Goal: Task Accomplishment & Management: Complete application form

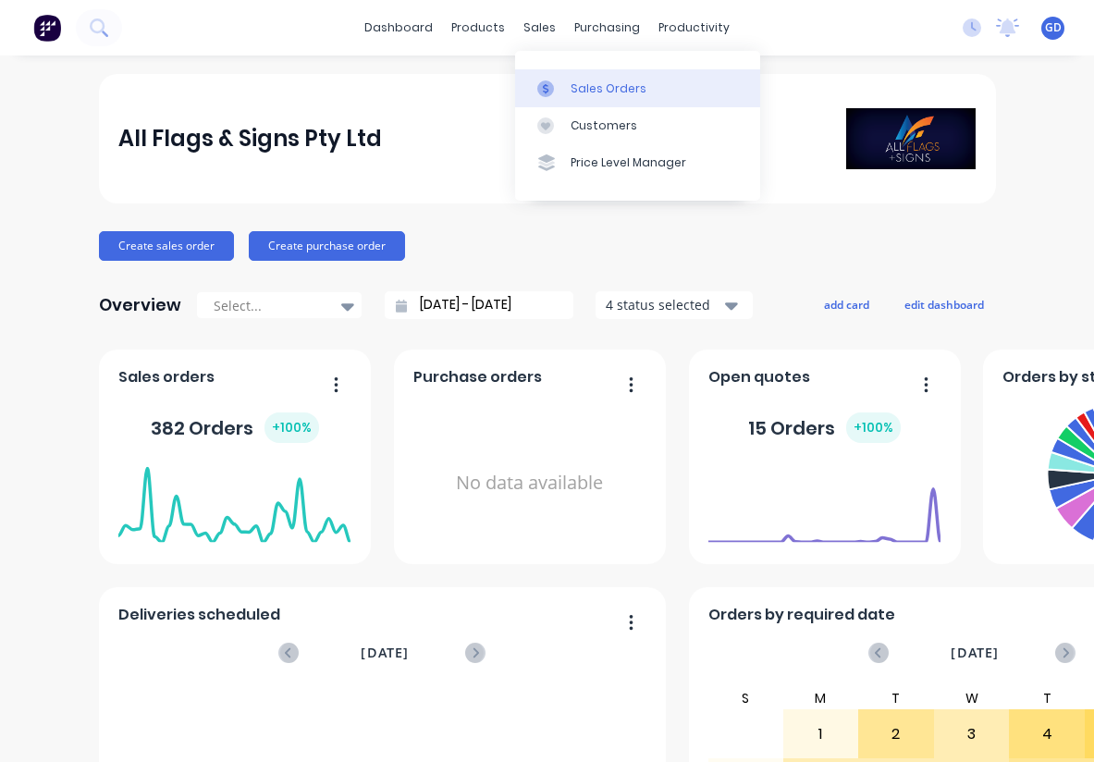
click at [580, 87] on div "Sales Orders" at bounding box center [609, 88] width 76 height 17
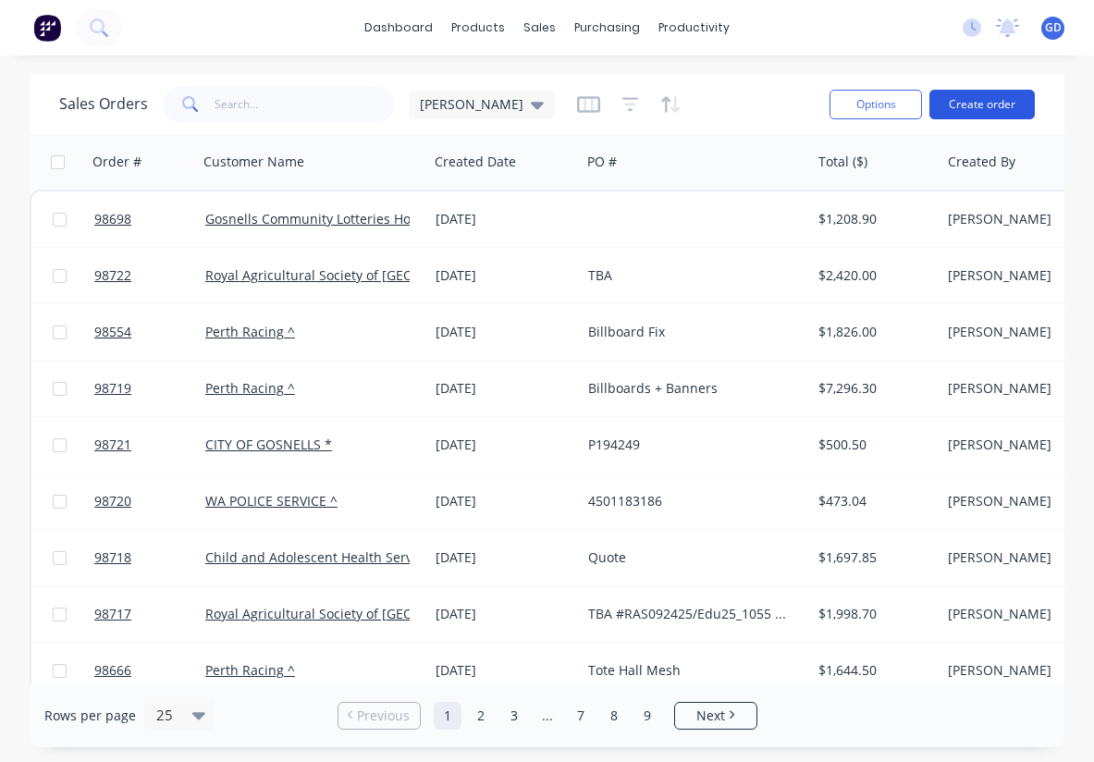
click at [979, 107] on button "Create order" at bounding box center [981, 105] width 105 height 30
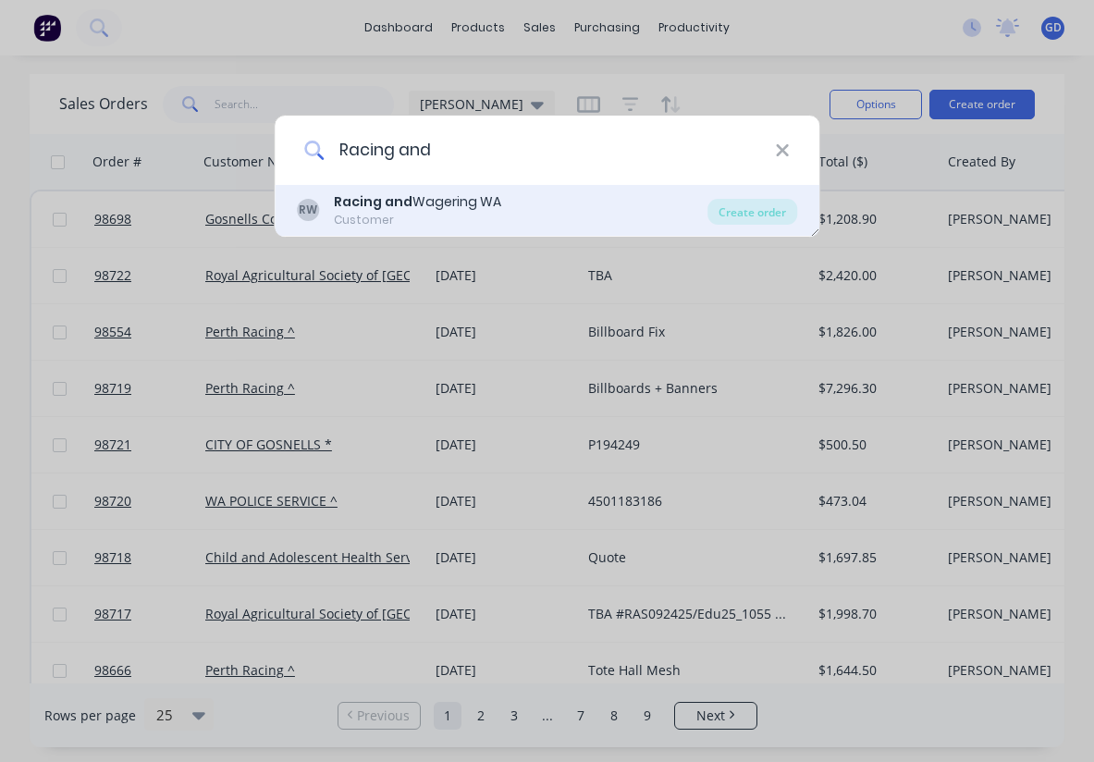
type input "Racing and"
click at [461, 214] on div "Customer" at bounding box center [417, 220] width 167 height 17
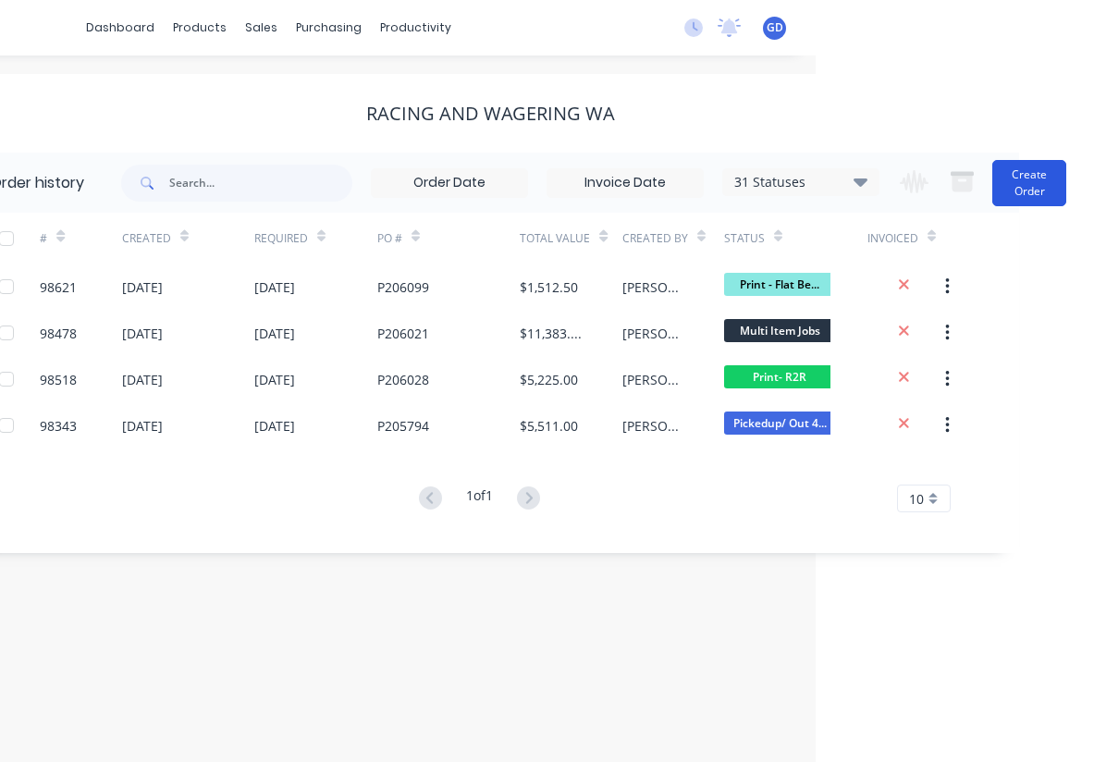
scroll to position [0, 278]
click at [1039, 173] on button "Create Order" at bounding box center [1029, 183] width 74 height 46
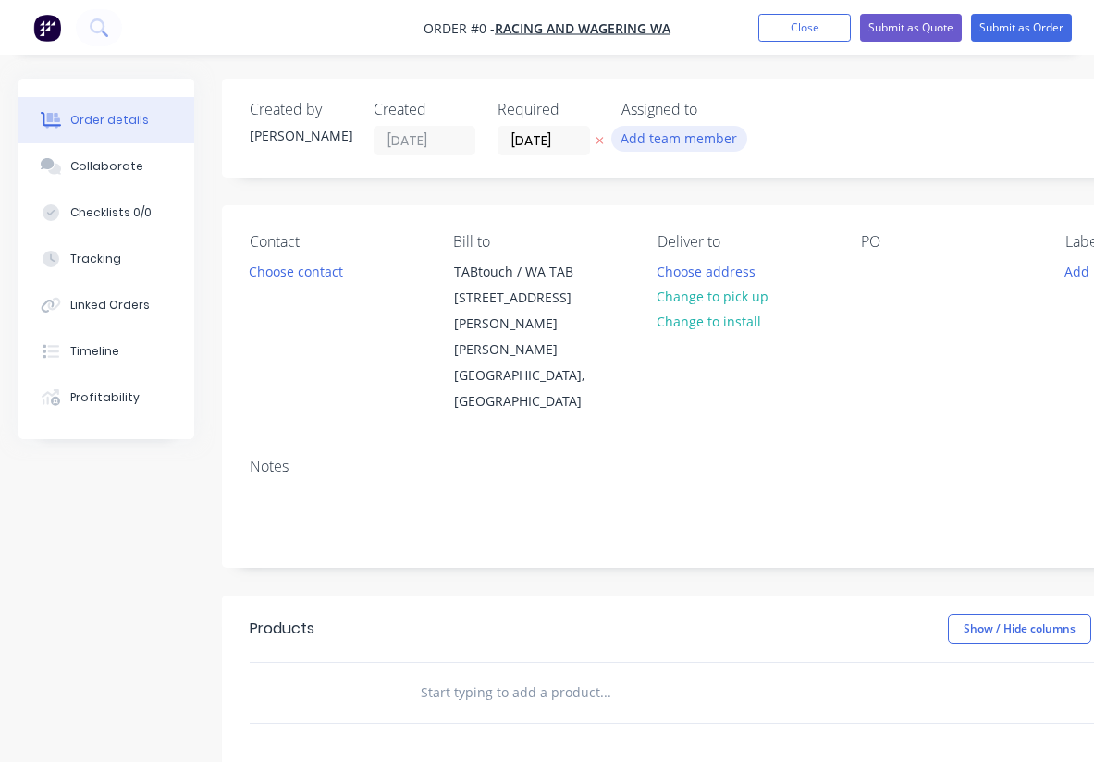
click at [672, 143] on button "Add team member" at bounding box center [679, 138] width 136 height 25
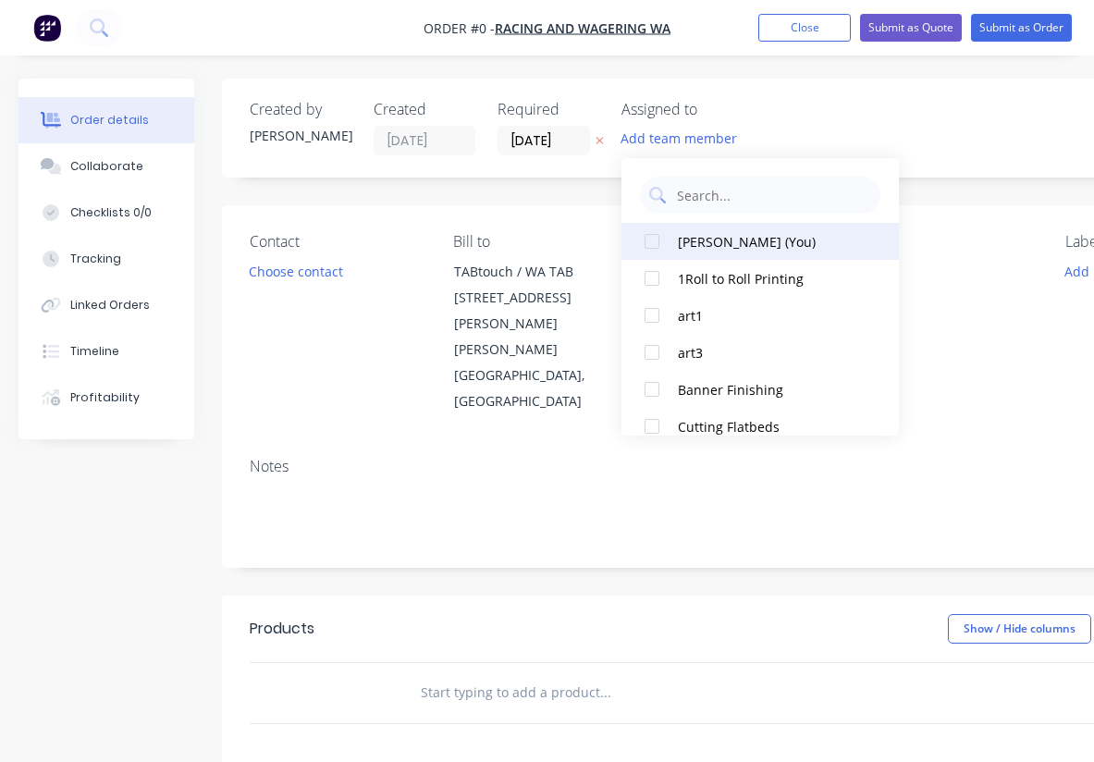
click at [658, 248] on div at bounding box center [651, 241] width 37 height 37
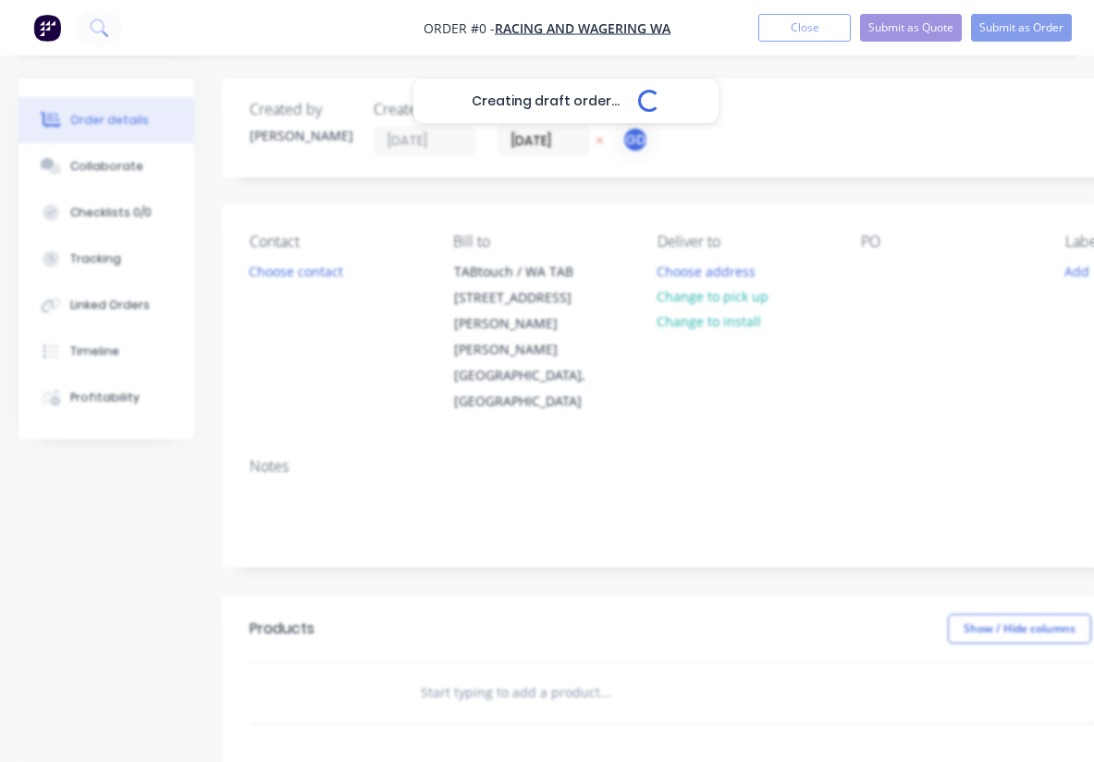
click at [535, 146] on div "Creating draft order... Loading... Order details Collaborate Checklists 0/0 Tra…" at bounding box center [642, 637] width 1285 height 1117
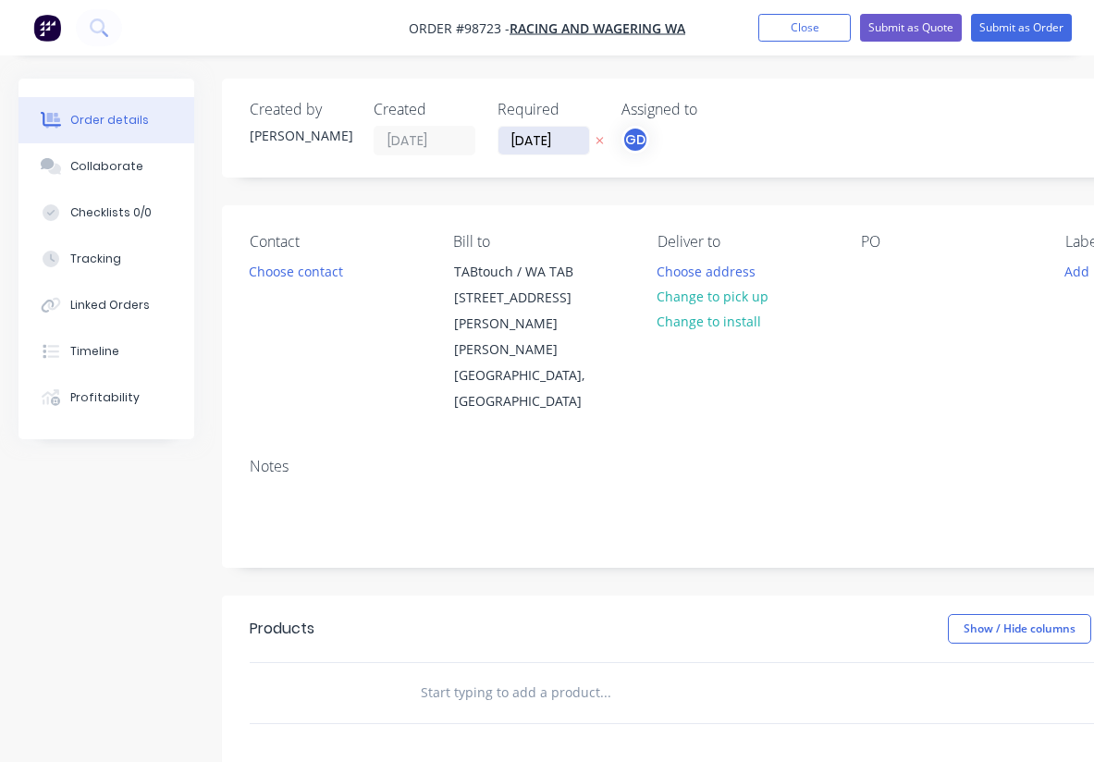
click at [535, 146] on input "[DATE]" at bounding box center [543, 141] width 91 height 28
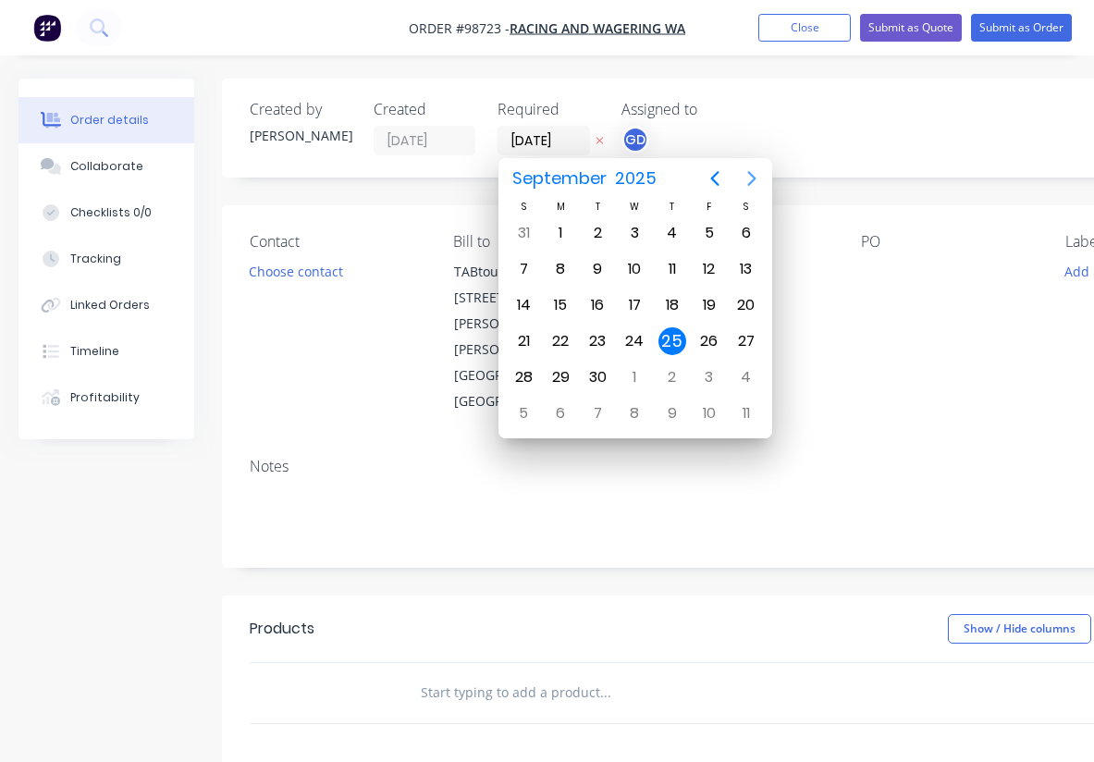
click at [750, 178] on icon "Next page" at bounding box center [752, 178] width 22 height 22
click at [678, 264] on div "9" at bounding box center [672, 269] width 28 height 28
type input "[DATE]"
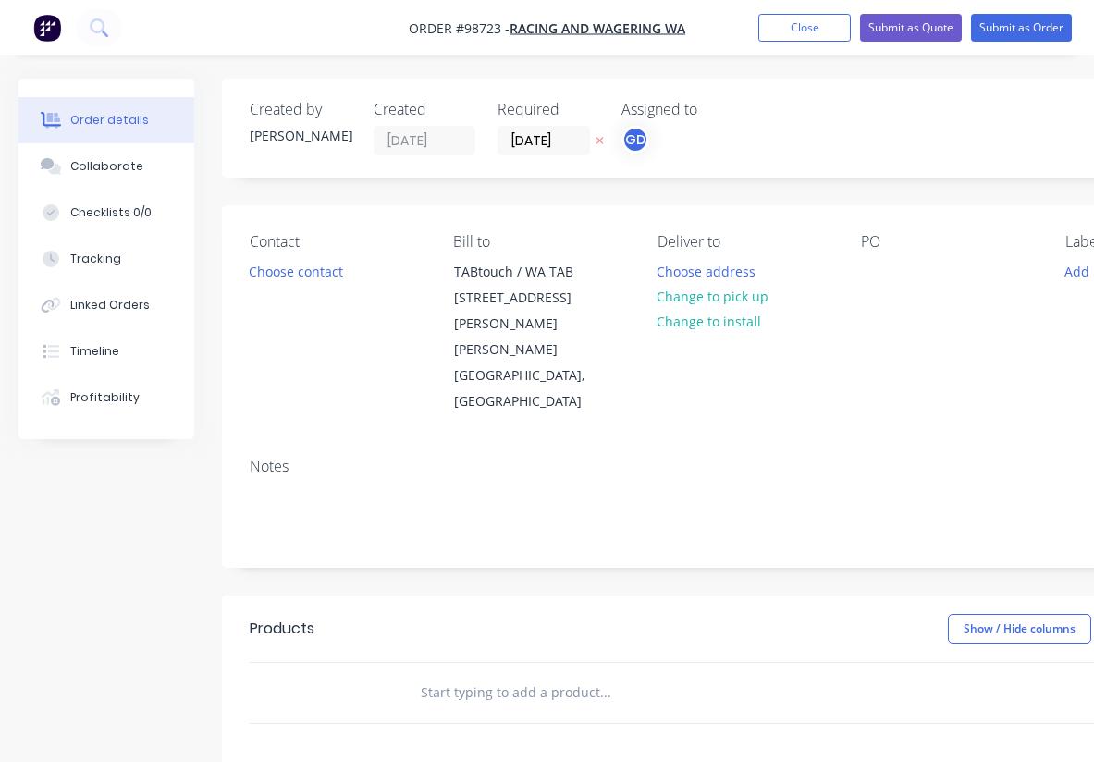
click at [301, 286] on div "Contact Choose contact" at bounding box center [337, 324] width 174 height 182
click at [284, 272] on button "Choose contact" at bounding box center [297, 270] width 114 height 25
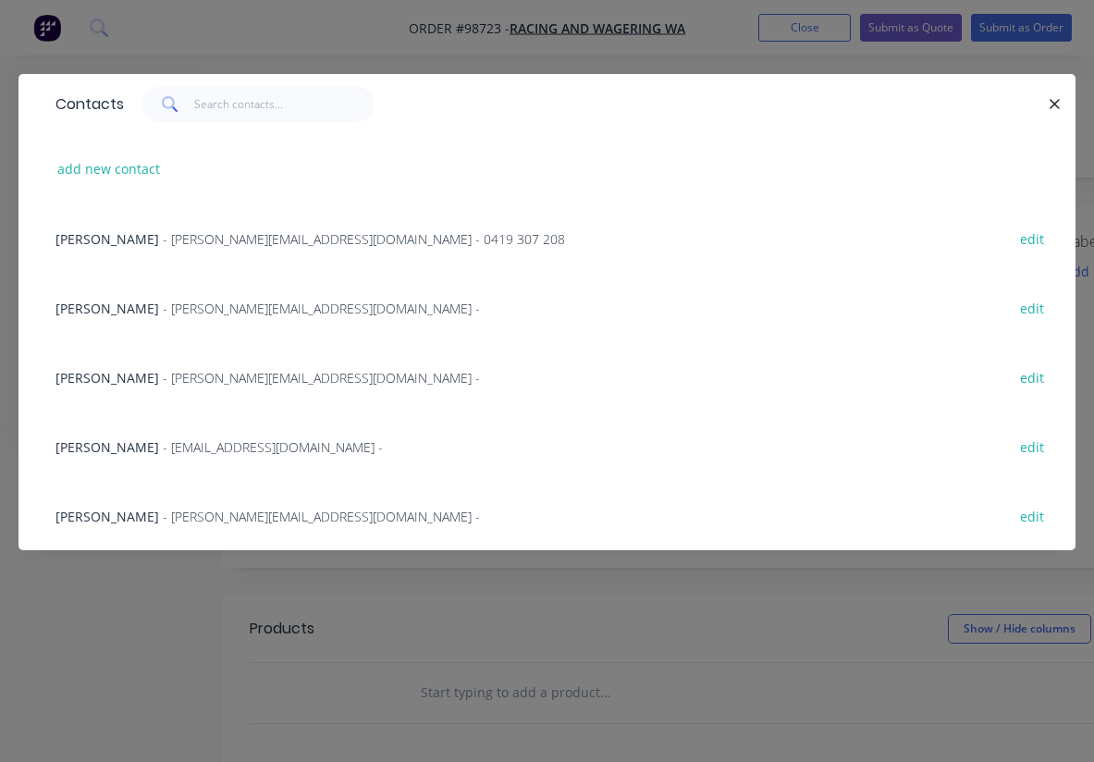
click at [107, 247] on span "[PERSON_NAME]" at bounding box center [107, 239] width 104 height 18
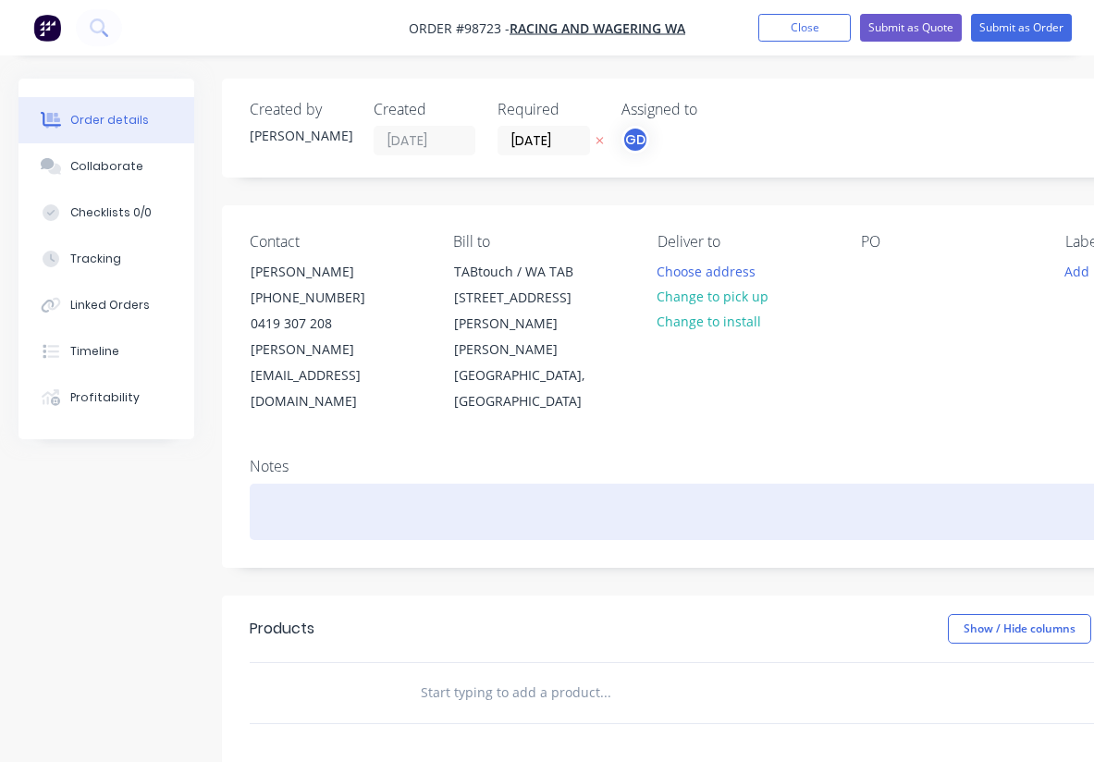
click at [264, 484] on div at bounding box center [745, 512] width 990 height 56
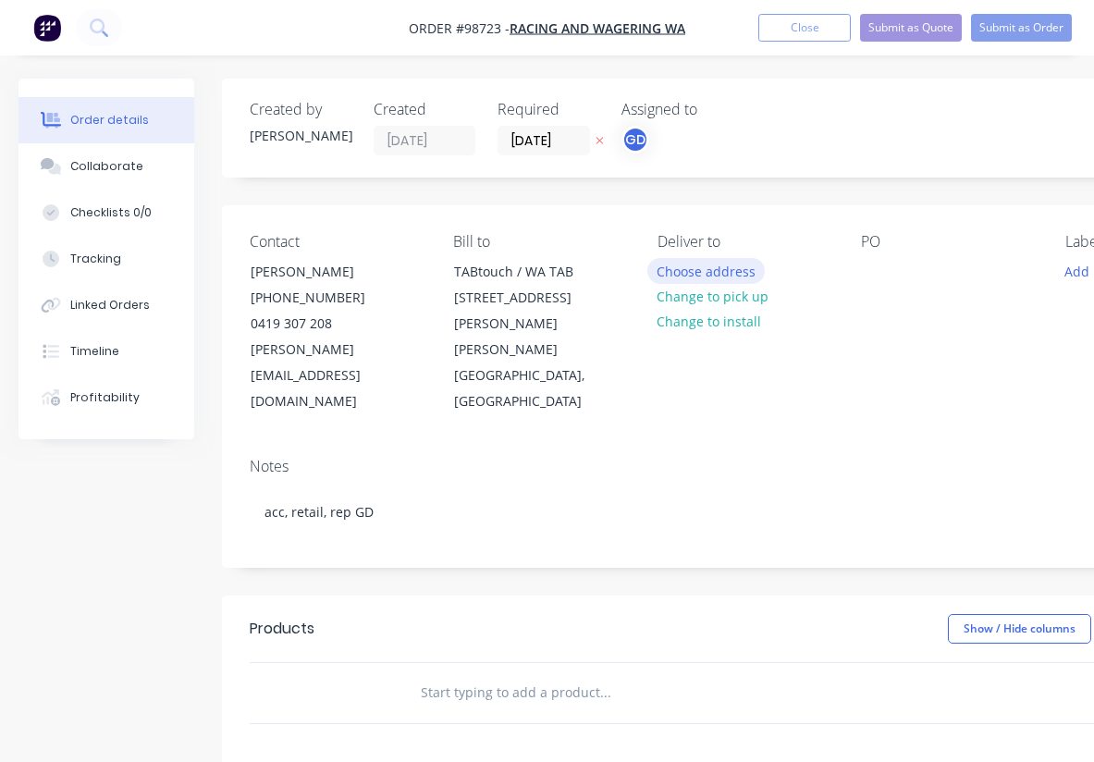
click at [701, 272] on button "Choose address" at bounding box center [706, 270] width 118 height 25
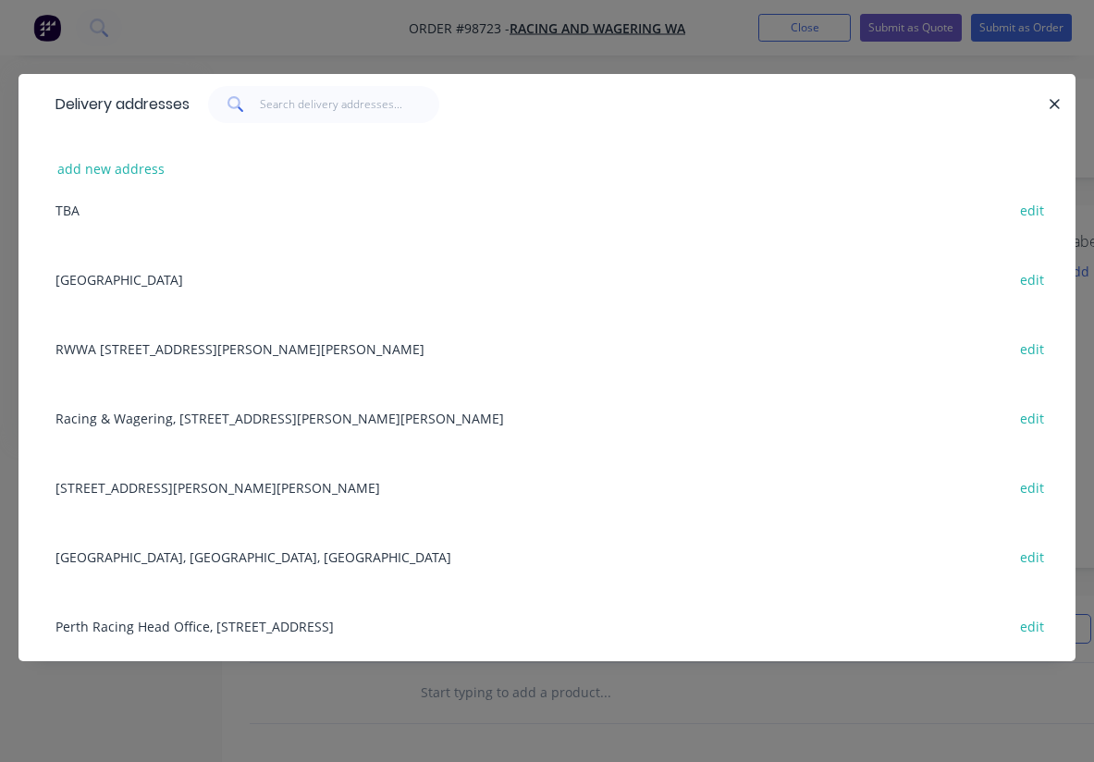
scroll to position [375, 0]
click at [147, 560] on div "[GEOGRAPHIC_DATA], [GEOGRAPHIC_DATA], [GEOGRAPHIC_DATA], [GEOGRAPHIC_DATA] edit" at bounding box center [547, 556] width 1002 height 69
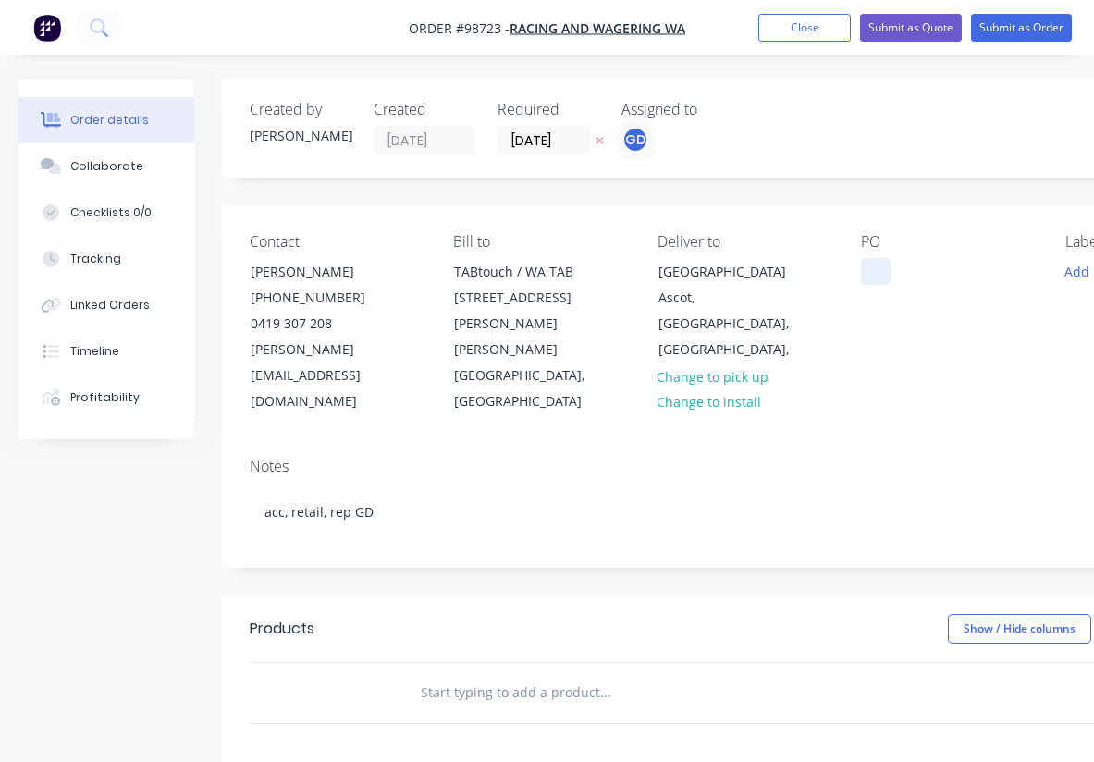
click at [876, 265] on div at bounding box center [876, 271] width 30 height 27
paste div
click at [538, 674] on input "text" at bounding box center [605, 692] width 370 height 37
paste input "Print and install Install required by [DATE]. 5mm coreflute and attach with dou…"
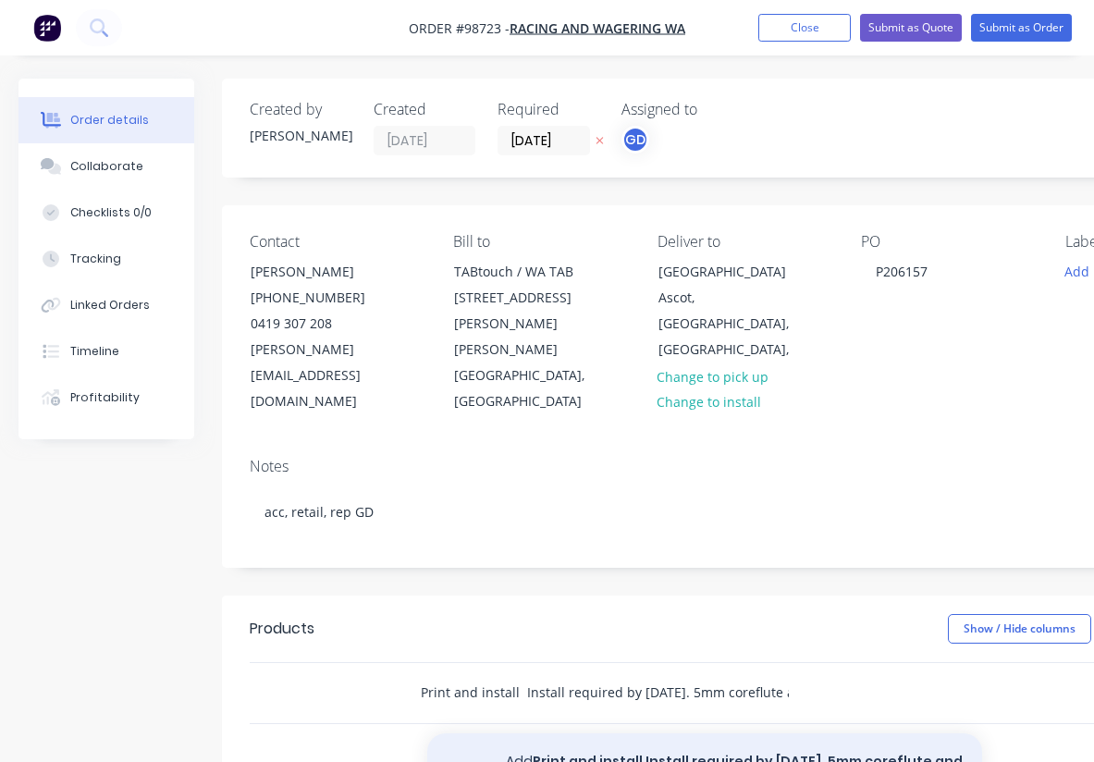
type input "Print and install Install required by [DATE]. 5mm coreflute and attach with dou…"
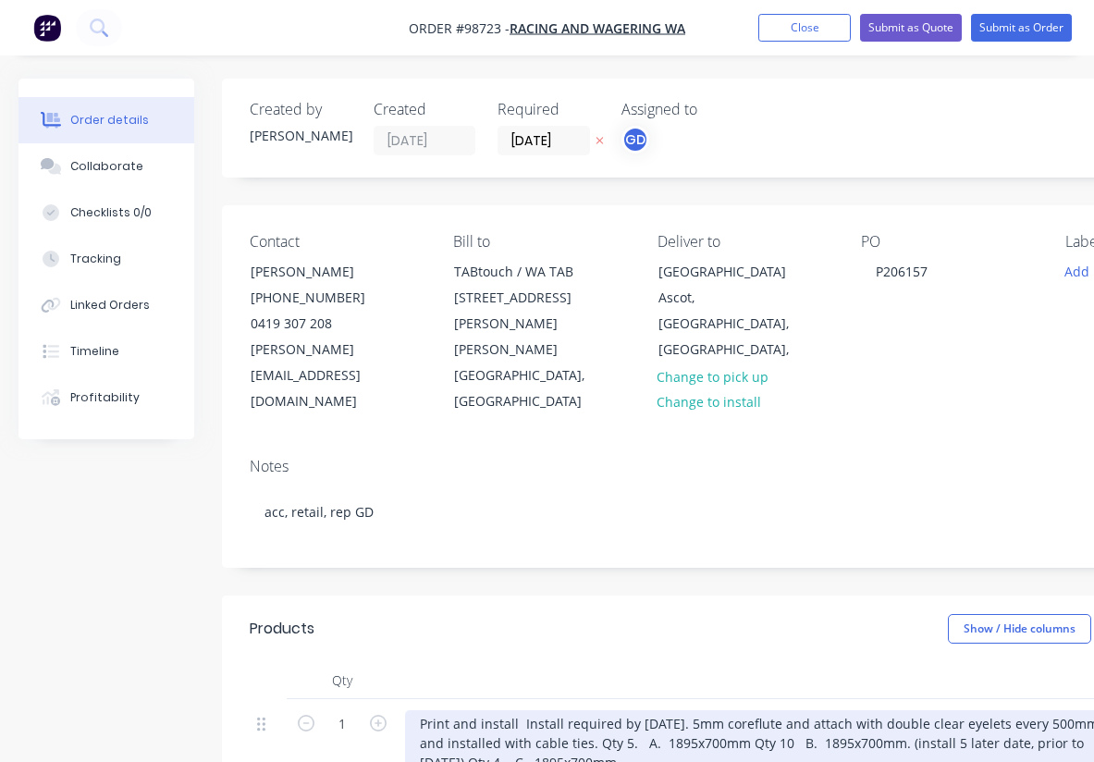
click at [707, 710] on div "Print and install Install required by [DATE]. 5mm coreflute and attach with dou…" at bounding box center [767, 743] width 725 height 66
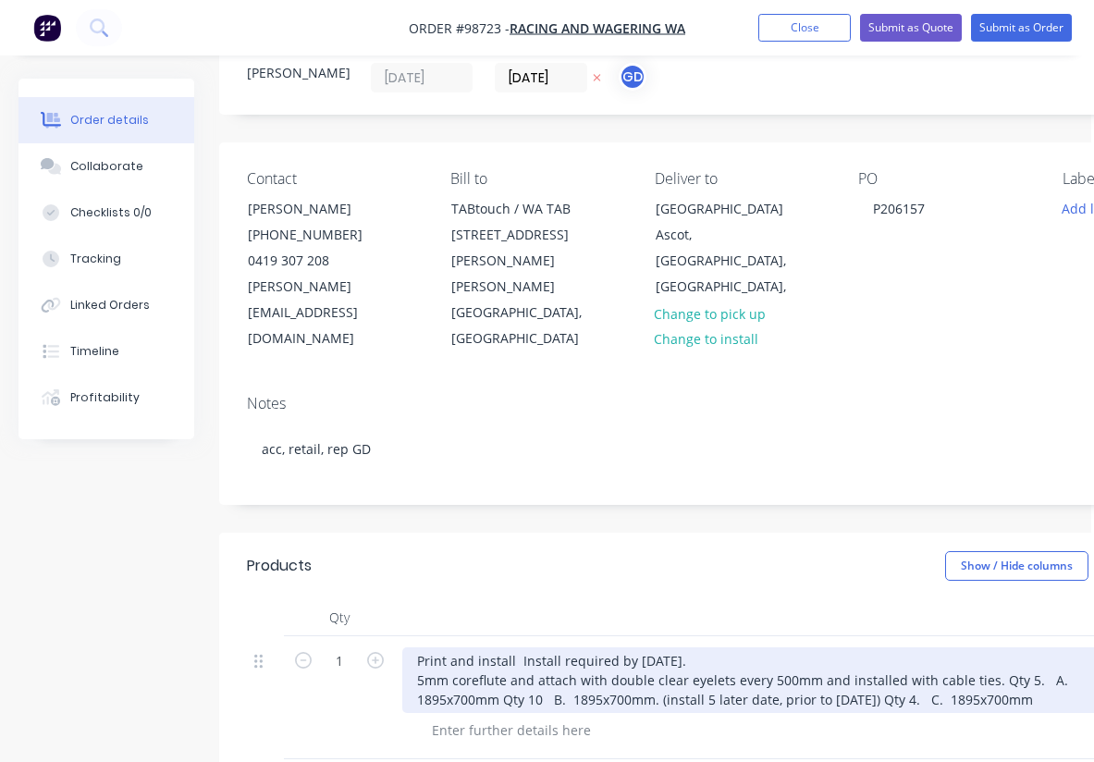
scroll to position [64, 33]
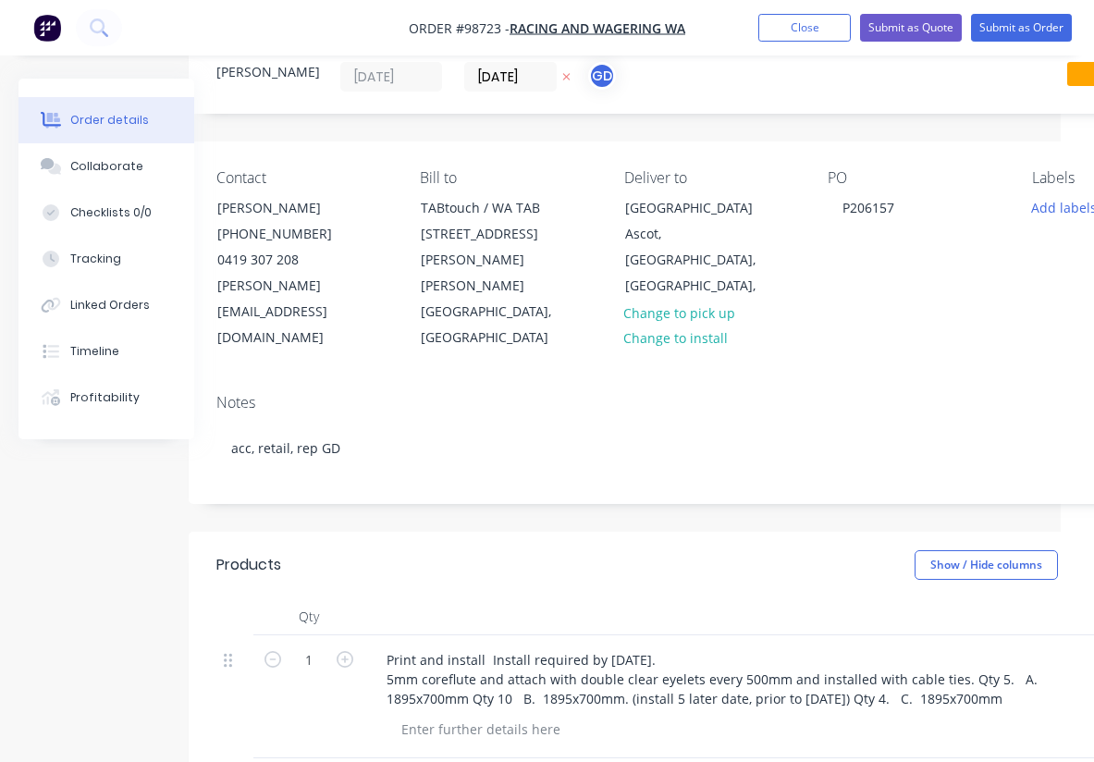
click at [770, 532] on header "Products Show / Hide columns Add product" at bounding box center [711, 565] width 1045 height 67
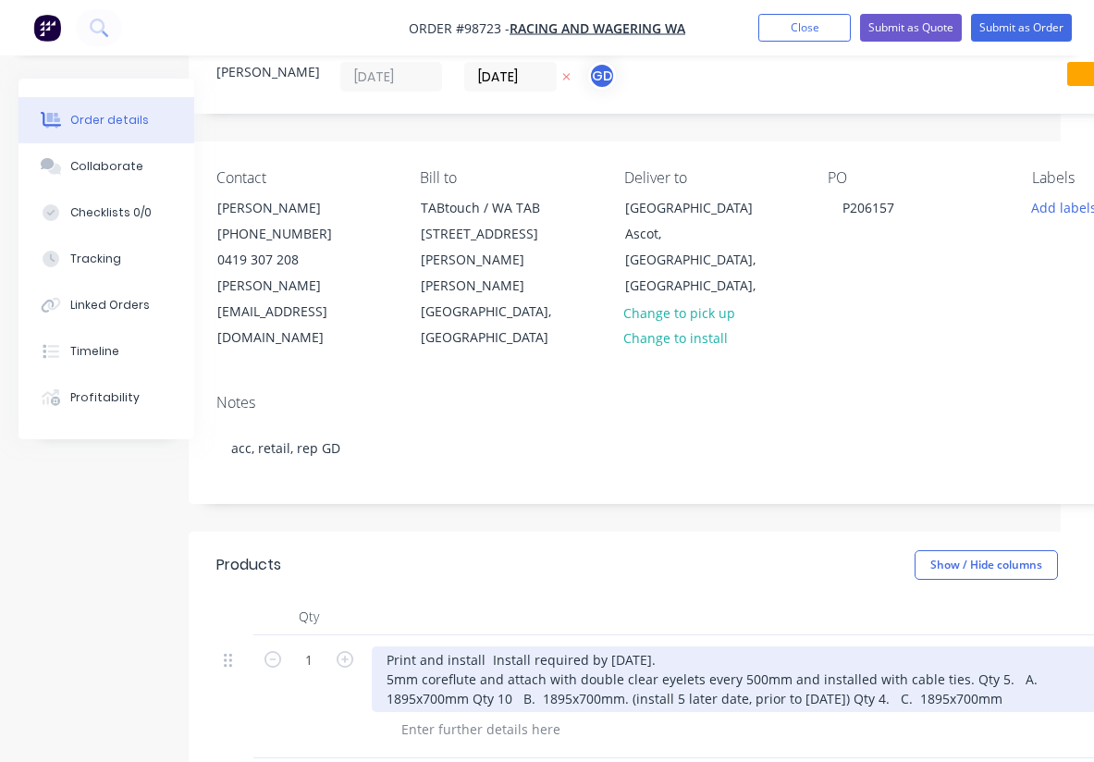
click at [957, 646] on div "Print and install Install required by [DATE]. 5mm coreflute and attach with dou…" at bounding box center [734, 679] width 725 height 66
click at [536, 646] on div "Print and install Install required by [DATE]. 5mm coreflute and attach with dou…" at bounding box center [728, 679] width 712 height 66
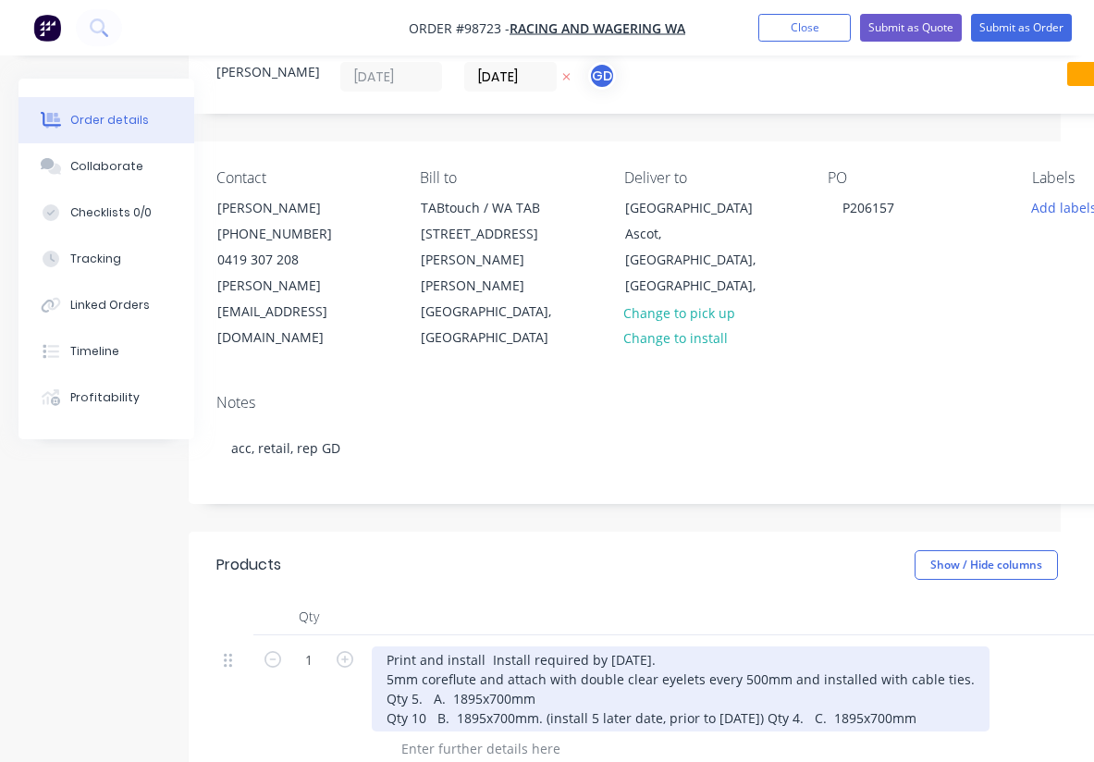
click at [759, 666] on div "Print and install Install required by [DATE]. 5mm coreflute and attach with dou…" at bounding box center [681, 688] width 618 height 85
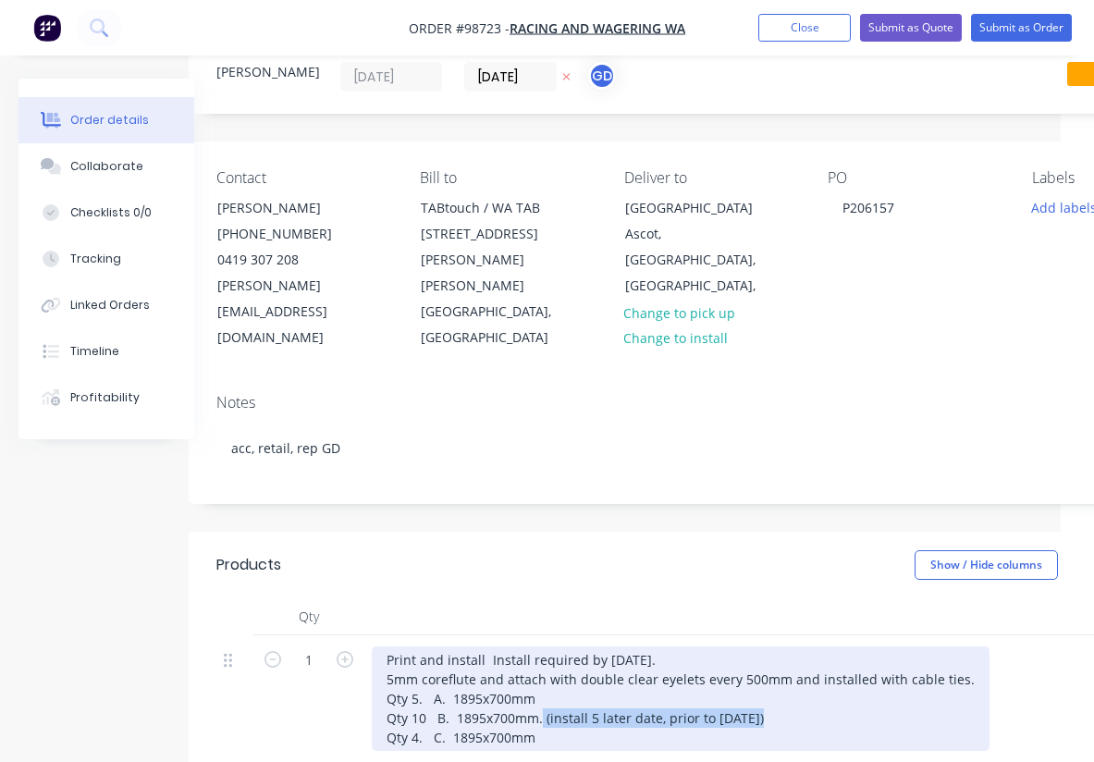
drag, startPoint x: 764, startPoint y: 665, endPoint x: 540, endPoint y: 670, distance: 223.9
click at [540, 670] on div "Print and install Install required by [DATE]. 5mm coreflute and attach with dou…" at bounding box center [681, 698] width 618 height 105
click at [564, 671] on div "Print and install Install required by [DATE]. 5mm coreflute and attach with dou…" at bounding box center [681, 698] width 618 height 105
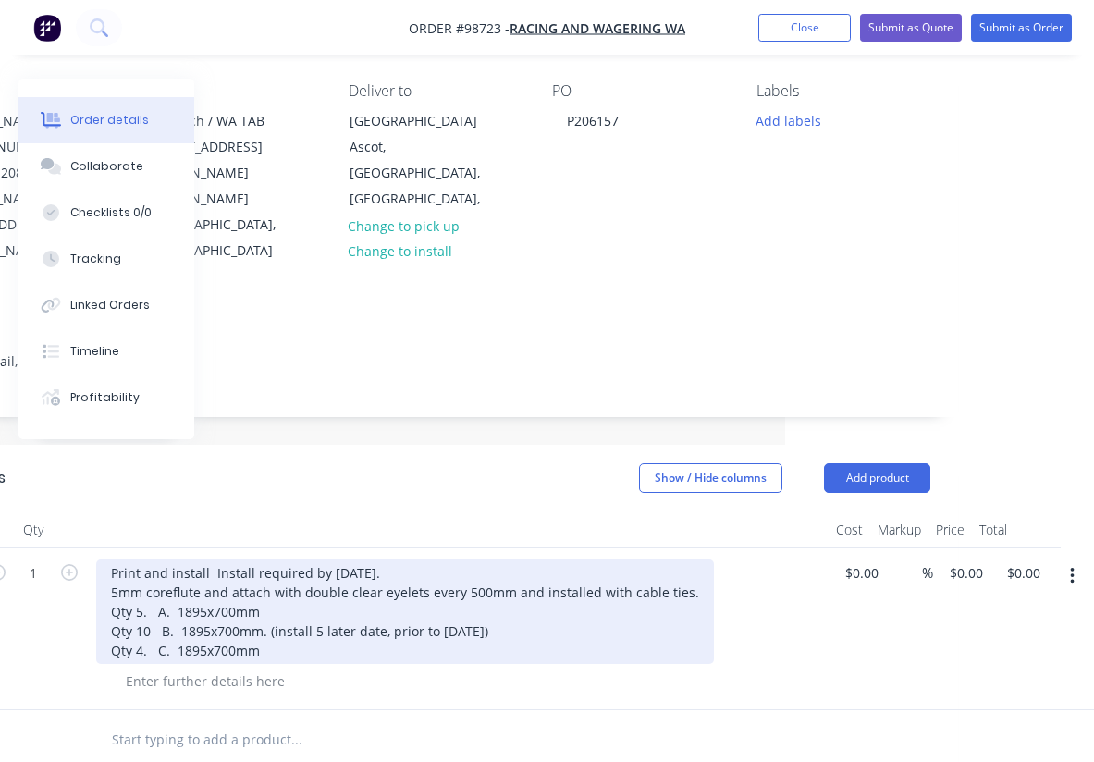
scroll to position [171, 309]
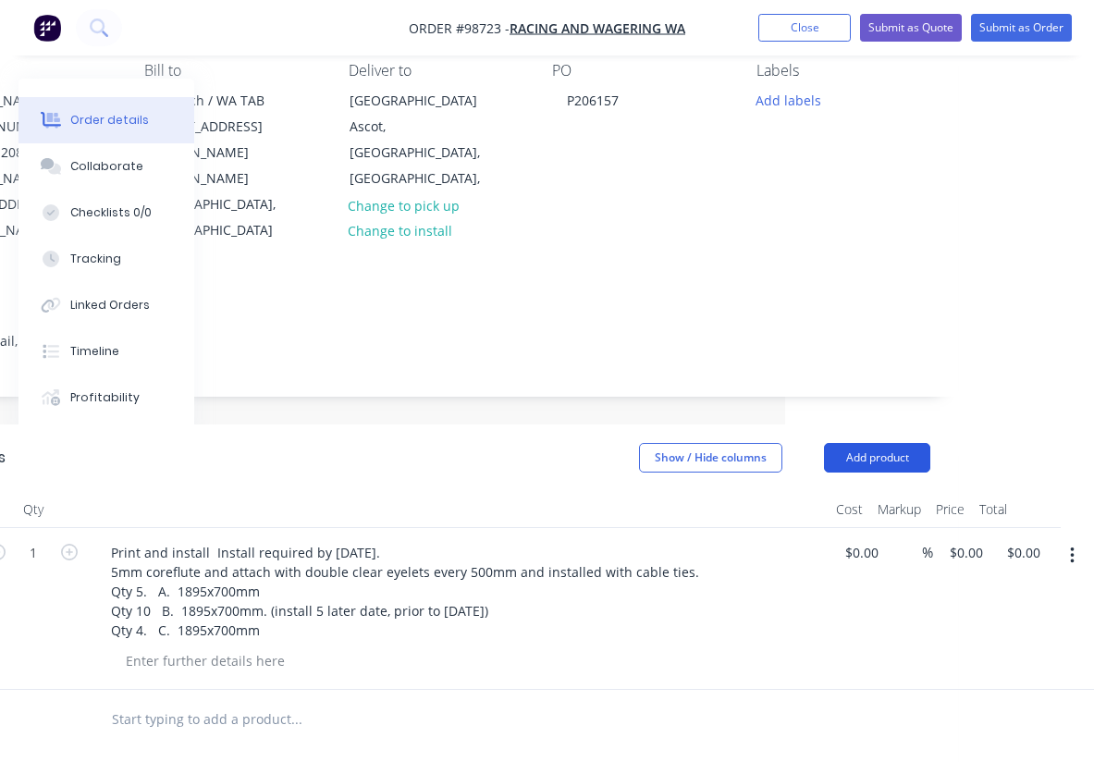
click at [896, 443] on button "Add product" at bounding box center [877, 458] width 106 height 30
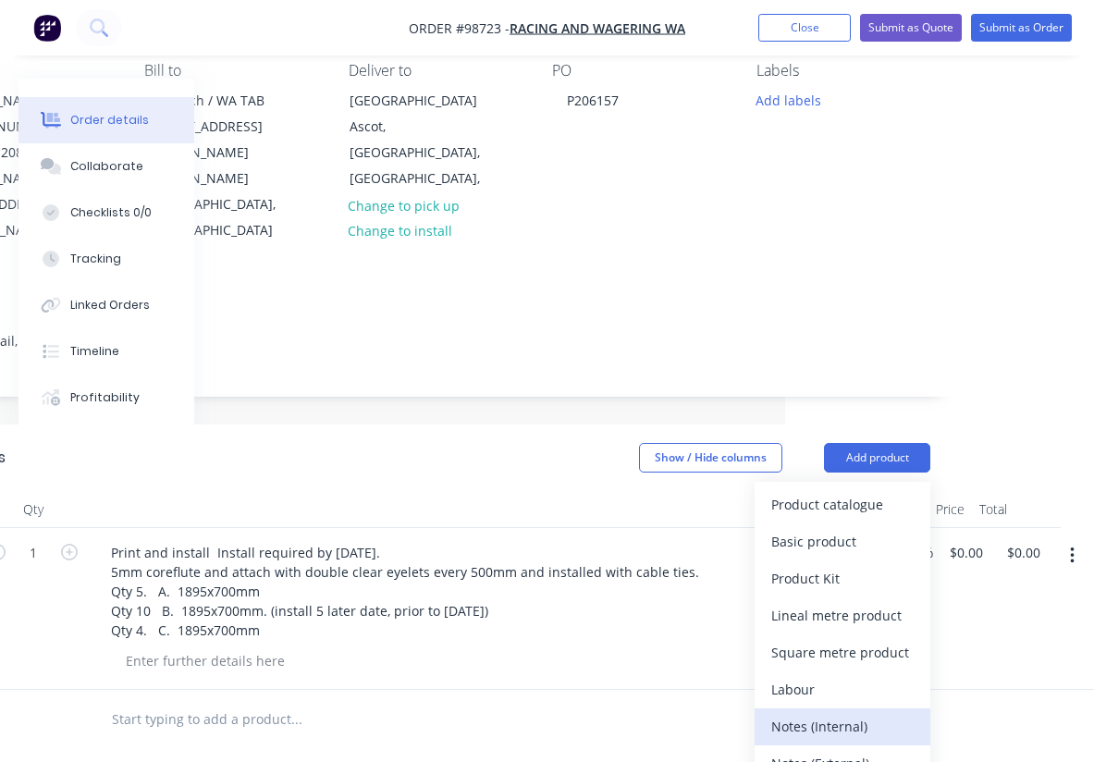
click at [834, 713] on div "Notes (Internal)" at bounding box center [842, 726] width 142 height 27
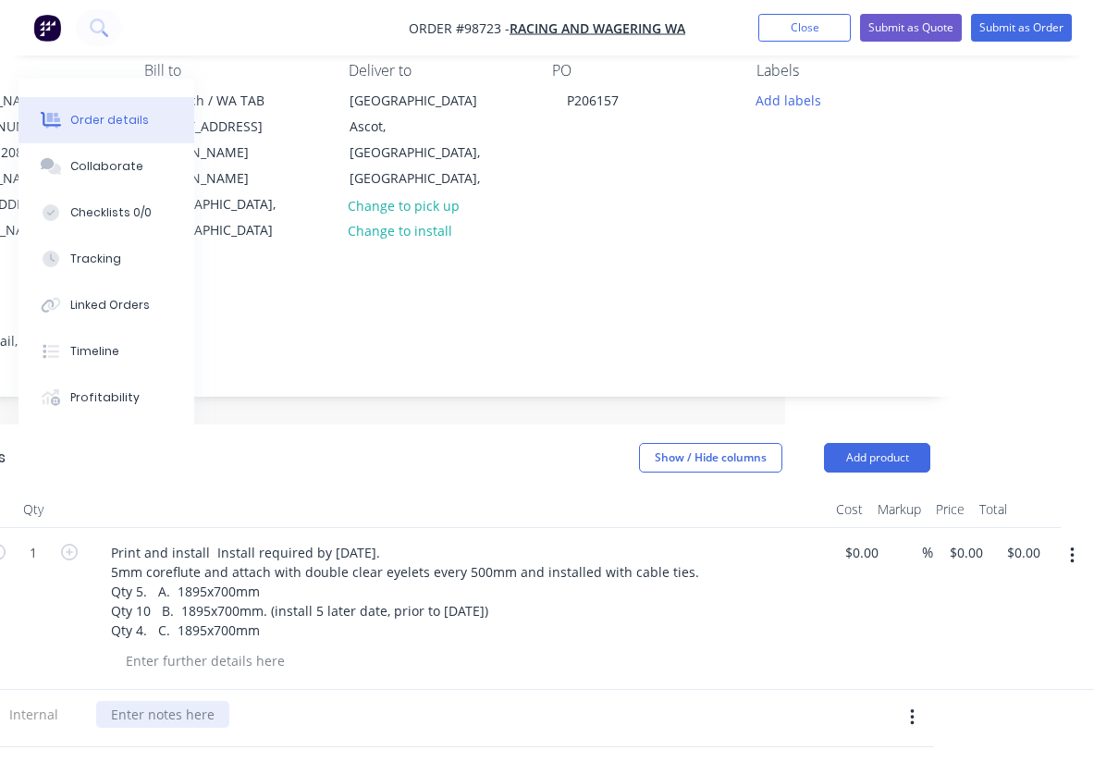
click at [191, 701] on div at bounding box center [162, 714] width 133 height 27
paste div
click at [106, 701] on div "install 5 later date, prior to [DATE])" at bounding box center [217, 714] width 243 height 27
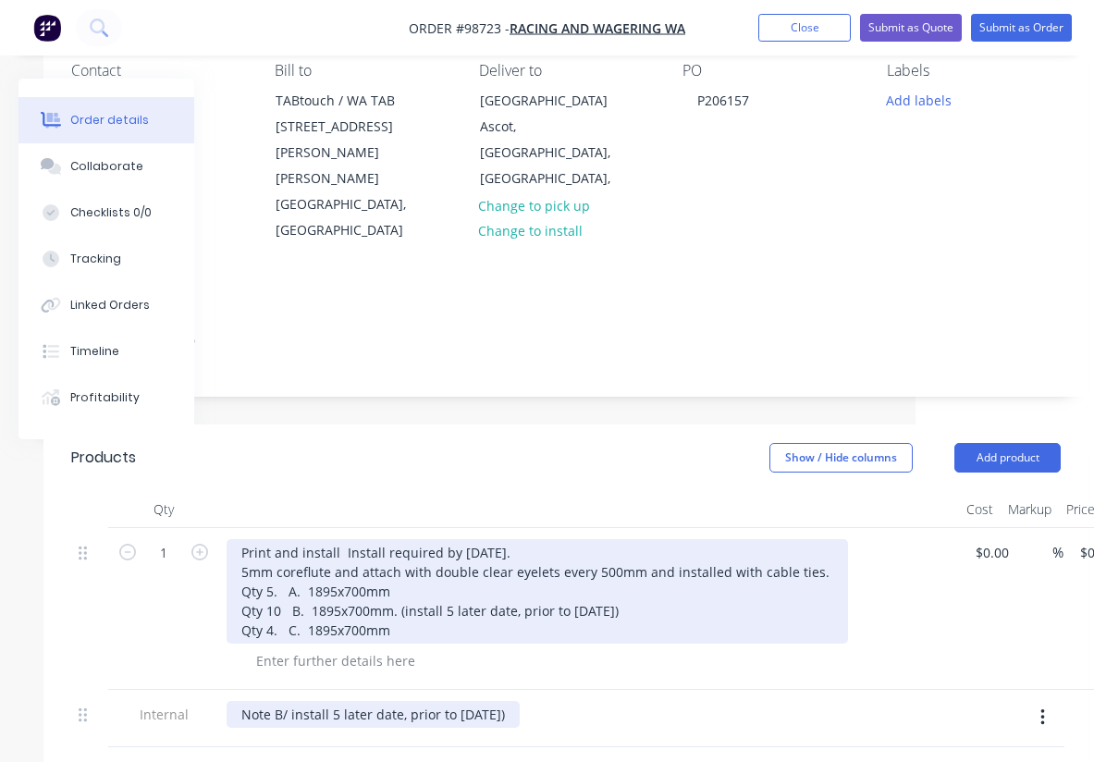
scroll to position [172, 176]
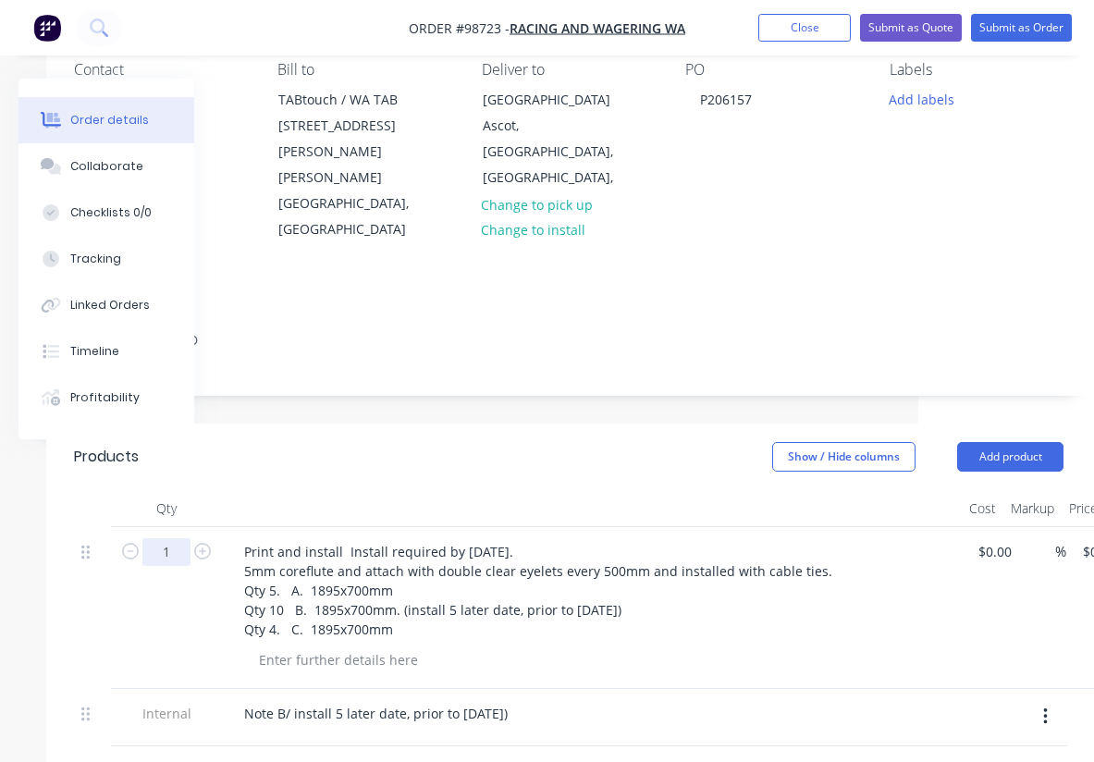
click at [176, 538] on input "1" at bounding box center [166, 552] width 48 height 28
type input "19"
click at [378, 490] on div at bounding box center [592, 508] width 740 height 37
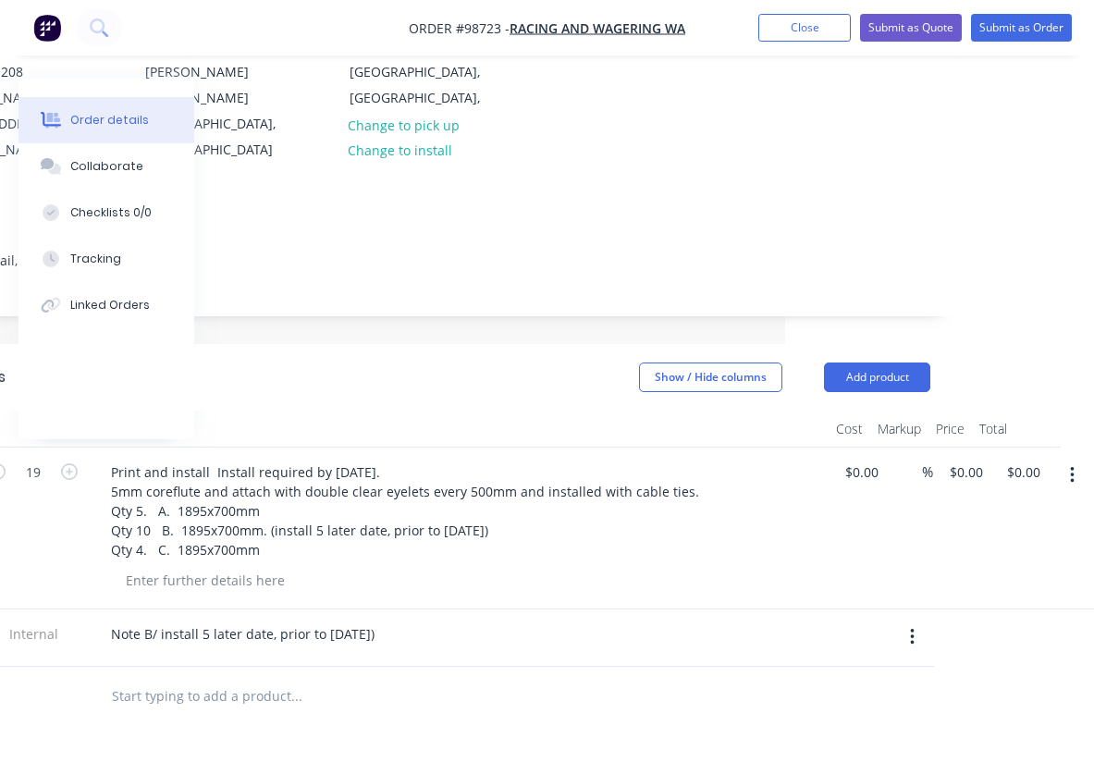
scroll to position [259, 309]
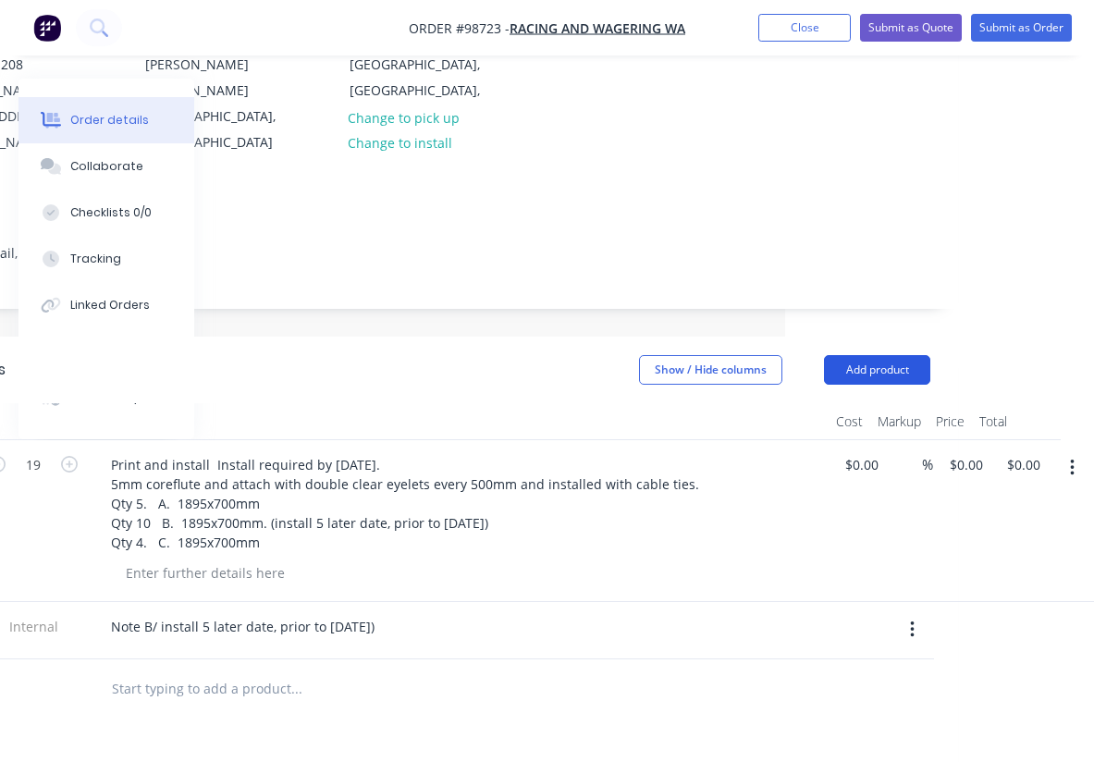
click at [867, 355] on button "Add product" at bounding box center [877, 370] width 106 height 30
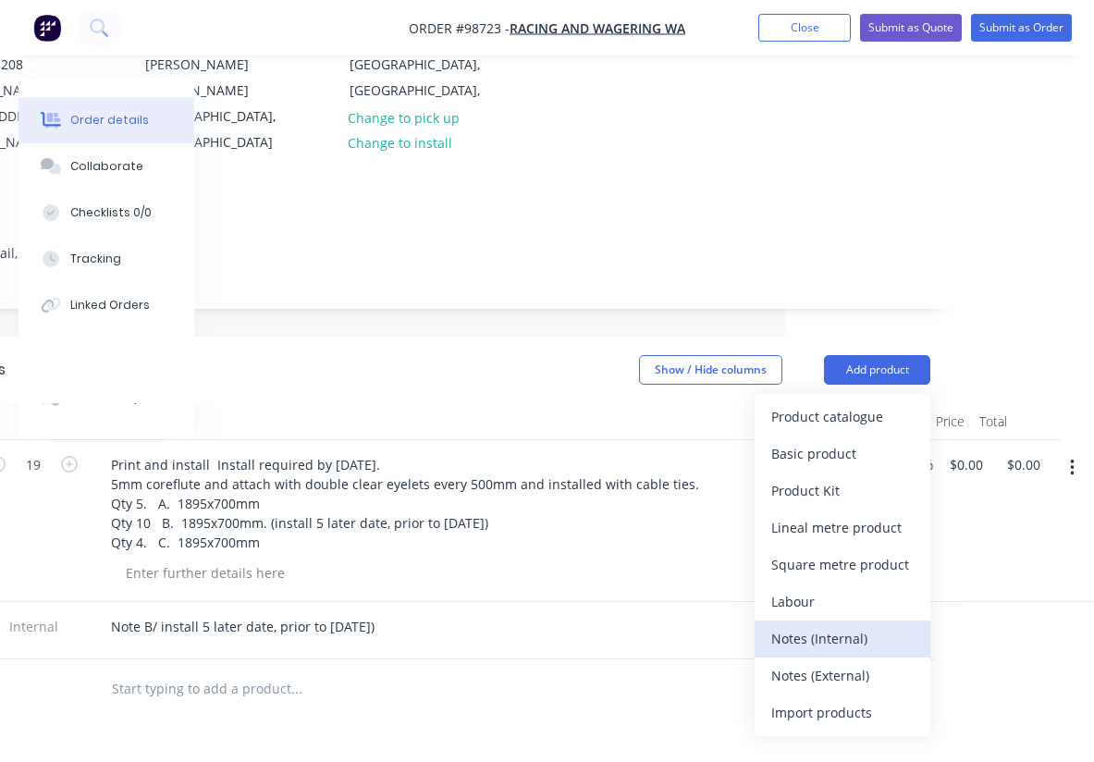
click at [843, 625] on div "Notes (Internal)" at bounding box center [842, 638] width 142 height 27
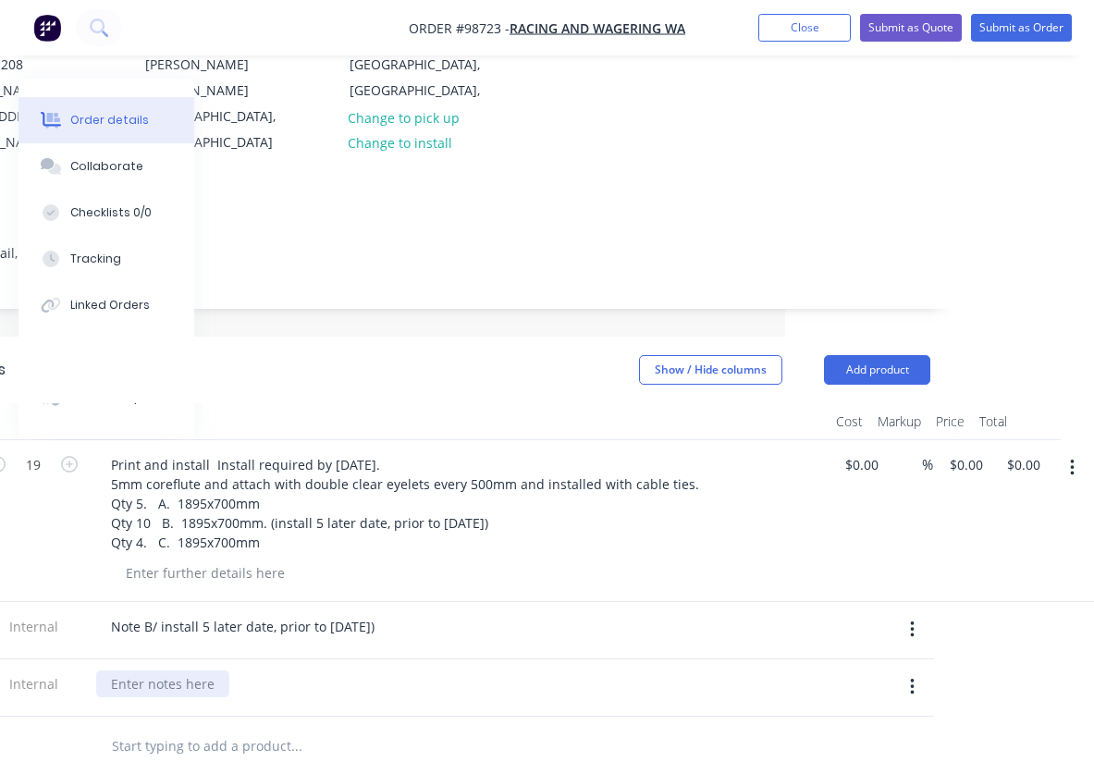
click at [180, 670] on div at bounding box center [162, 683] width 133 height 27
paste div
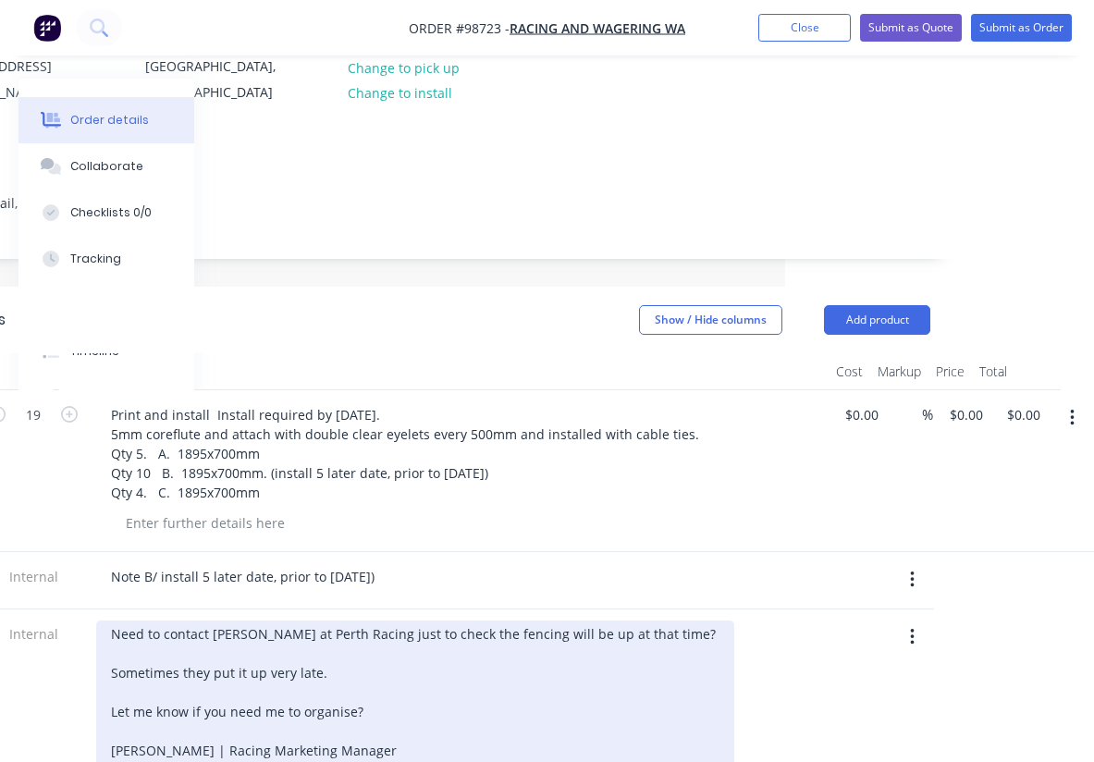
scroll to position [320, 309]
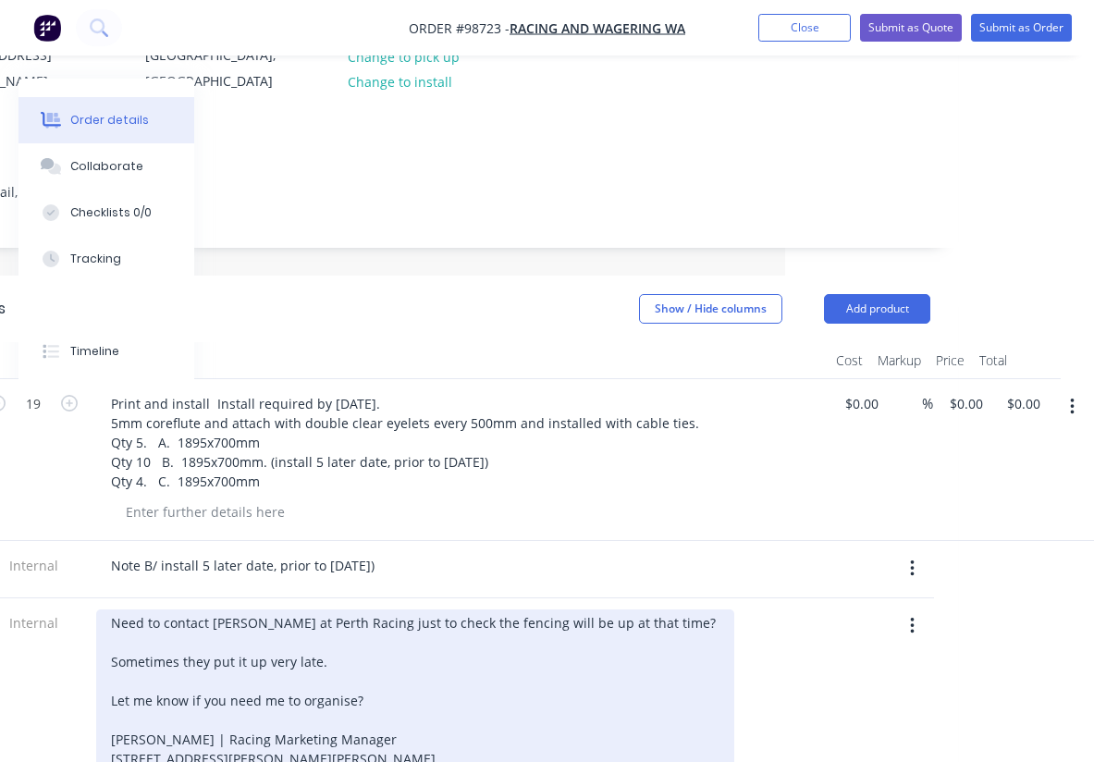
click at [484, 609] on div "Need to contact [PERSON_NAME] at Perth Racing just to check the fencing will be…" at bounding box center [415, 700] width 638 height 182
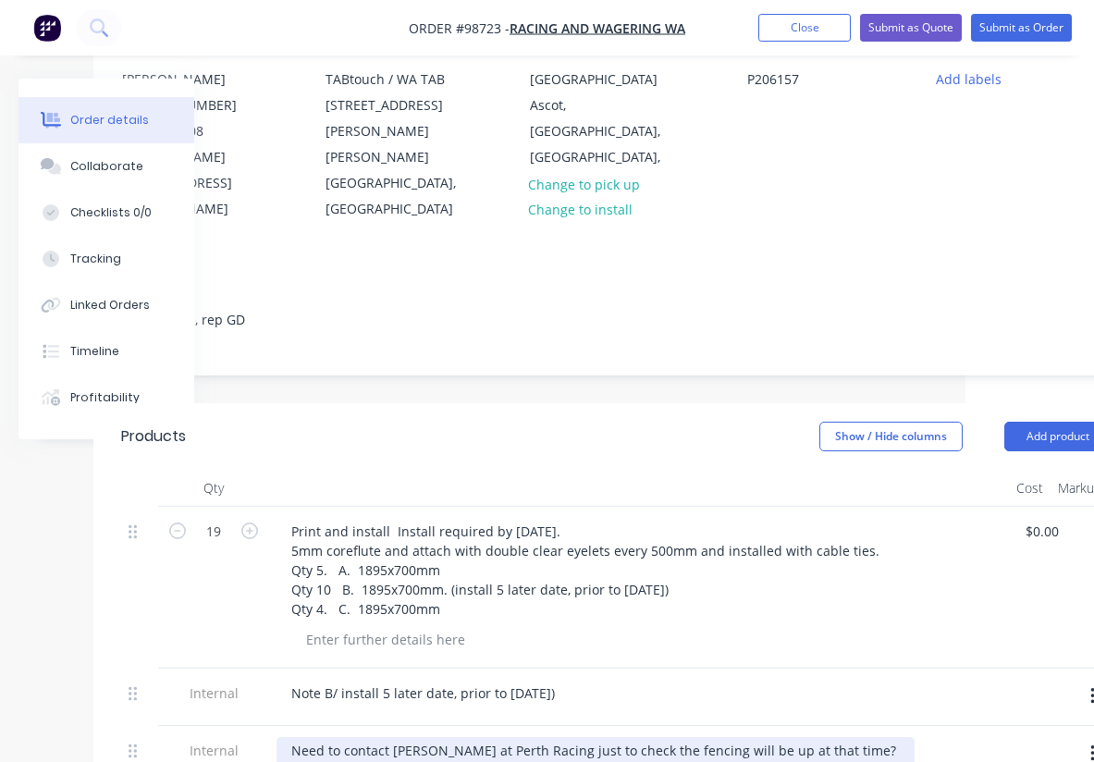
scroll to position [195, 127]
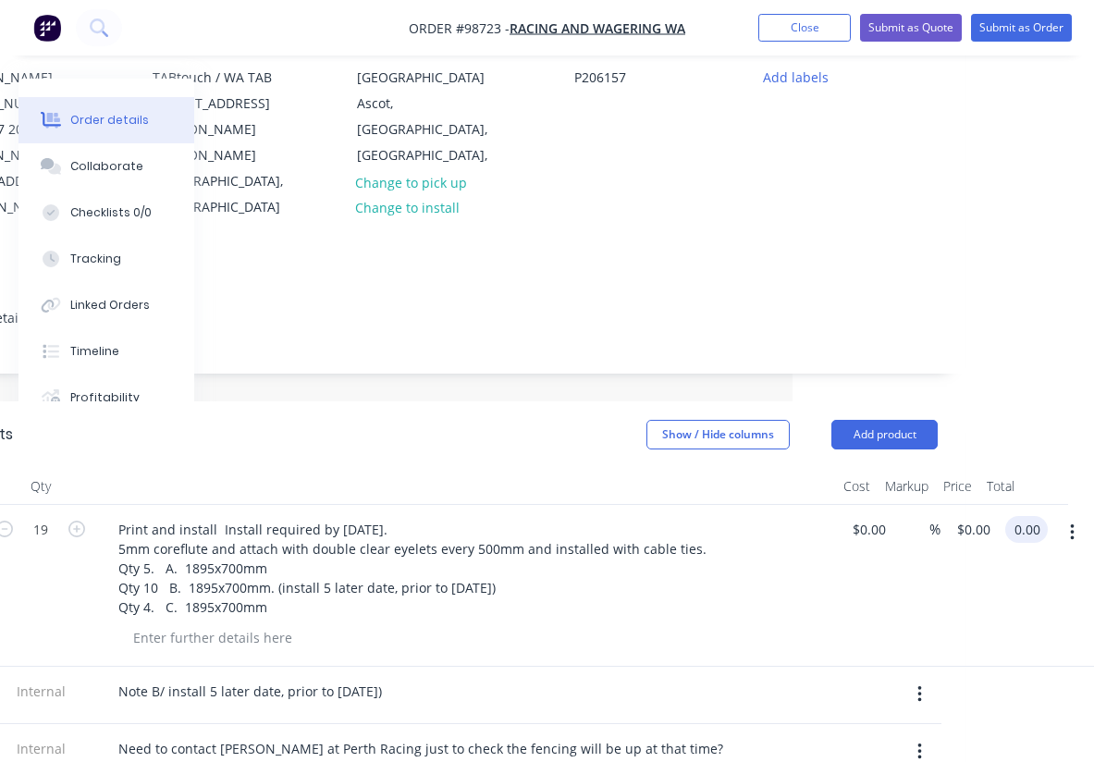
click at [1022, 516] on input "0.00" at bounding box center [1030, 529] width 35 height 27
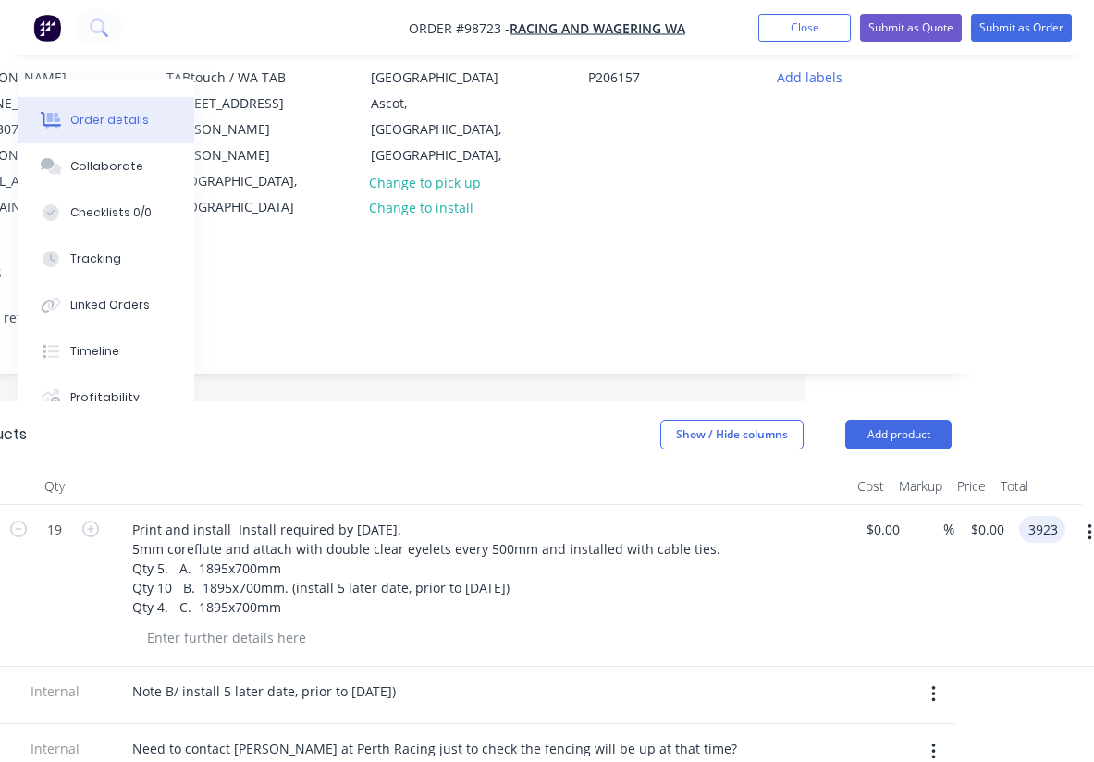
type input "3923"
type input "$206.4737"
type input "$3,923.00"
click at [549, 468] on div at bounding box center [480, 486] width 740 height 37
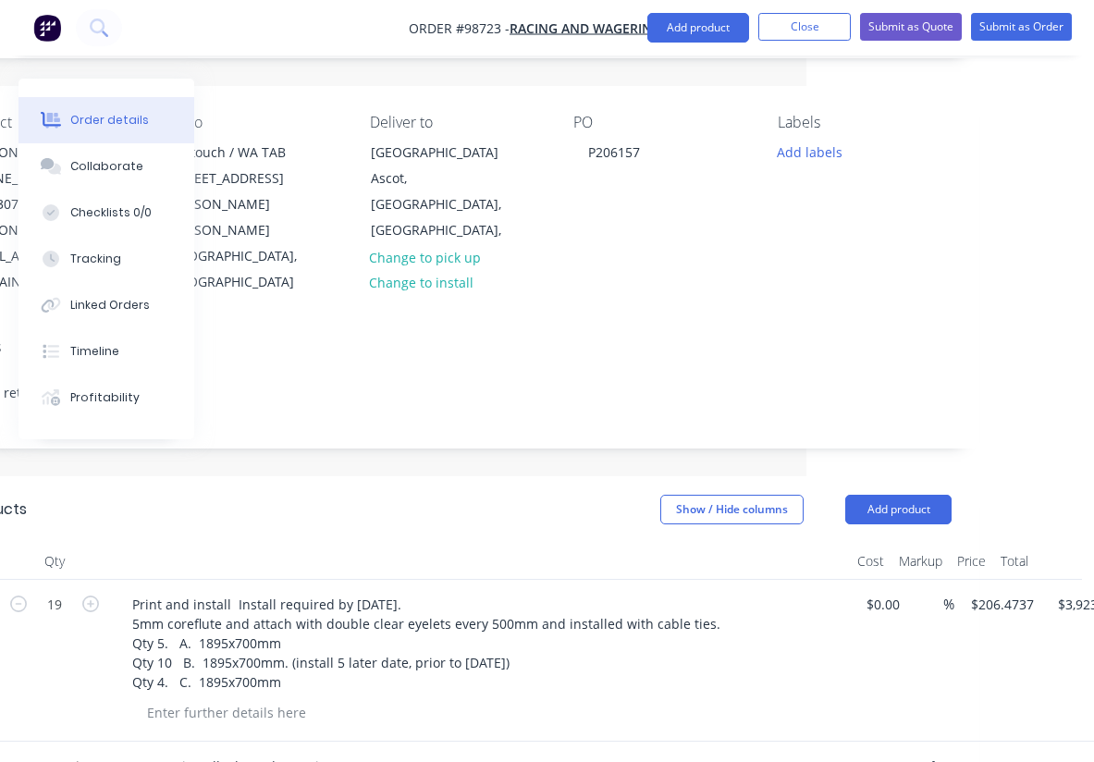
scroll to position [0, 288]
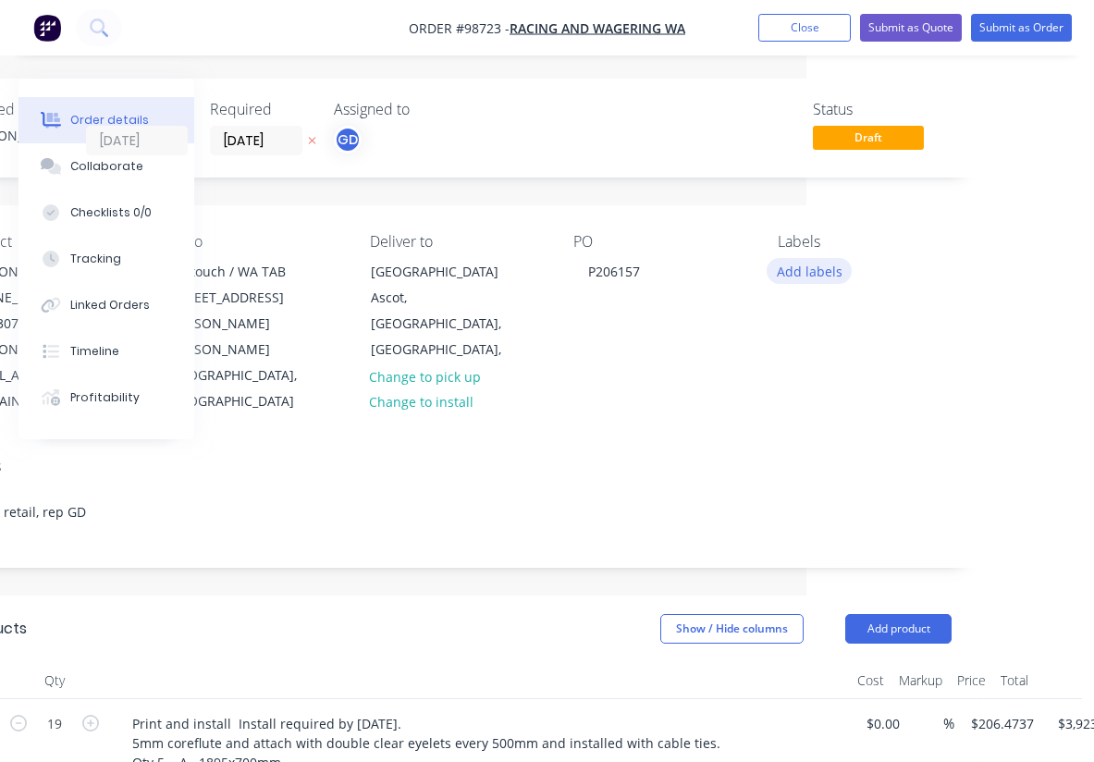
click at [818, 276] on button "Add labels" at bounding box center [809, 270] width 85 height 25
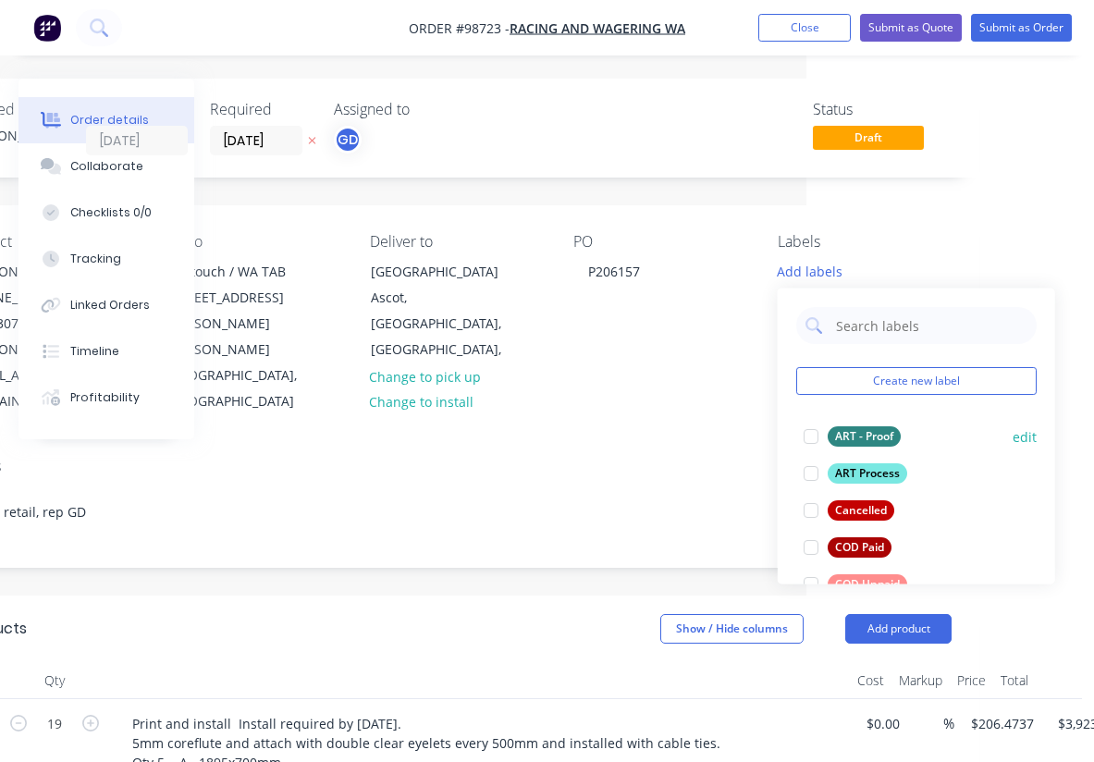
click at [847, 431] on div "ART - Proof" at bounding box center [864, 436] width 73 height 20
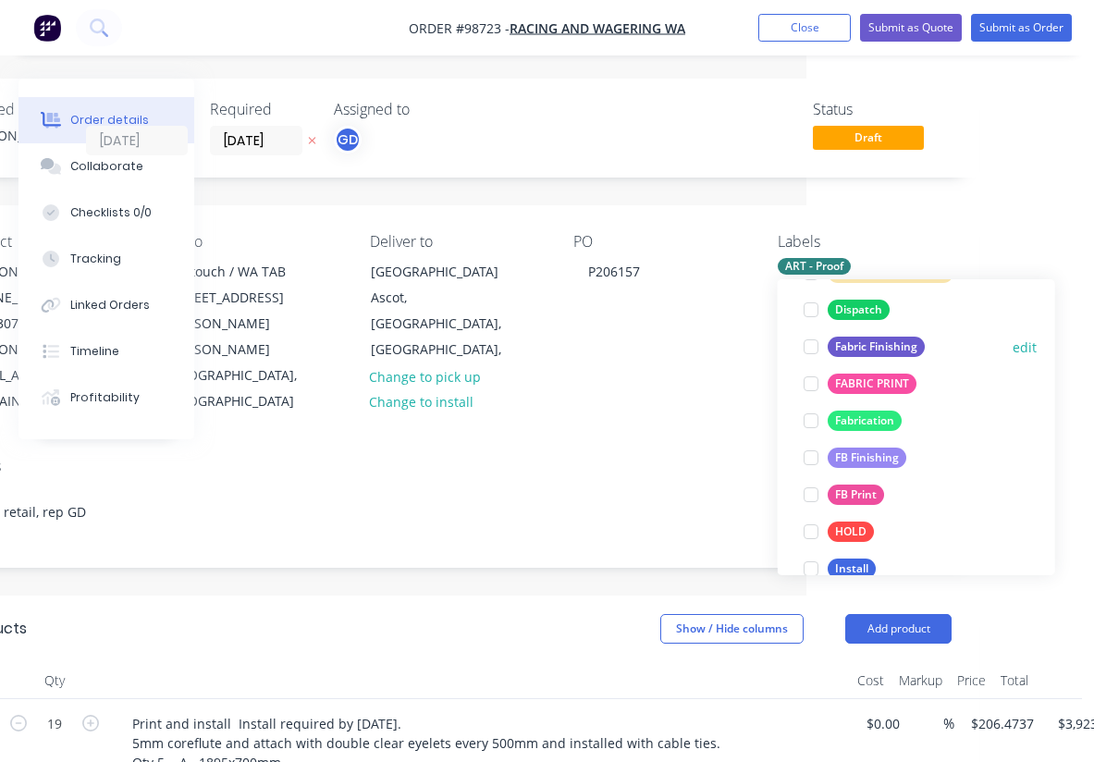
scroll to position [344, 0]
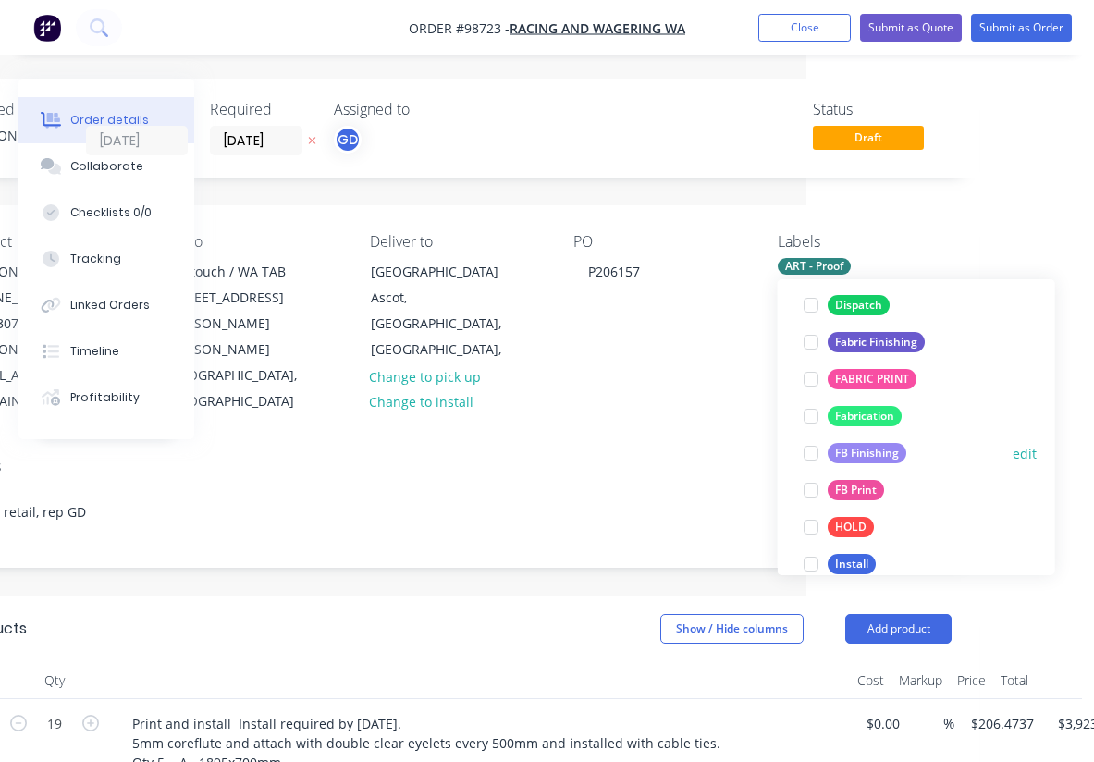
click at [875, 458] on div "FB Finishing" at bounding box center [867, 453] width 79 height 20
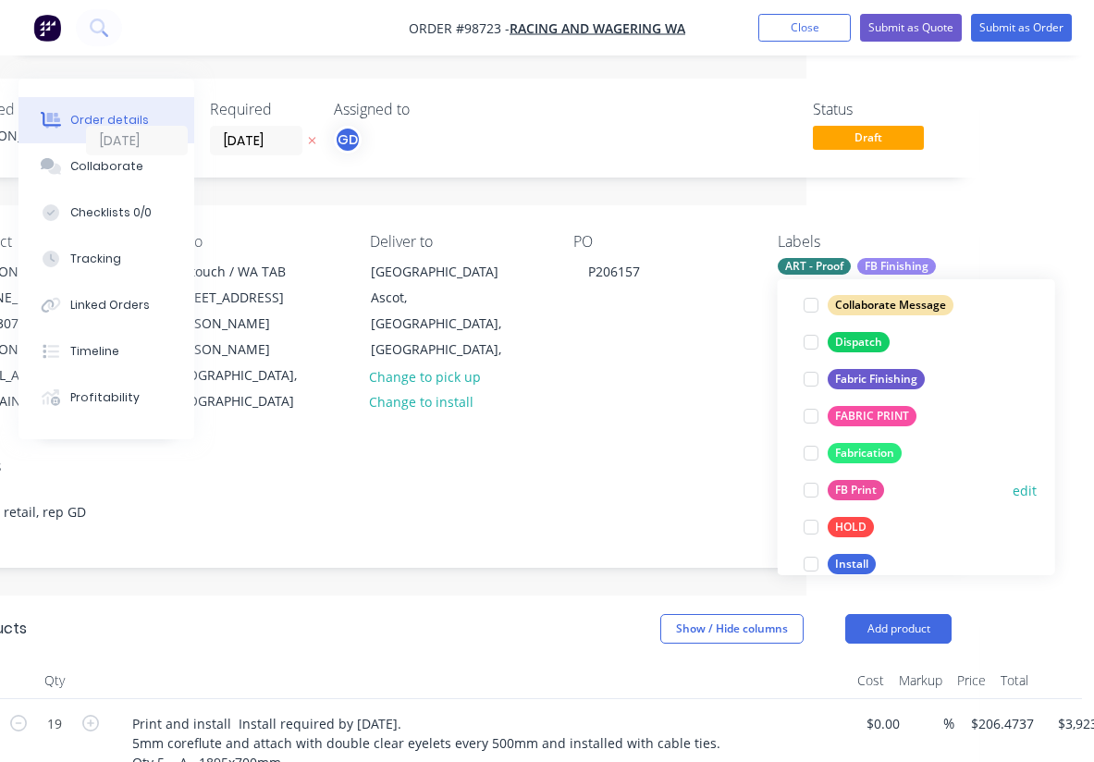
click at [874, 489] on div "FB Print" at bounding box center [856, 490] width 56 height 20
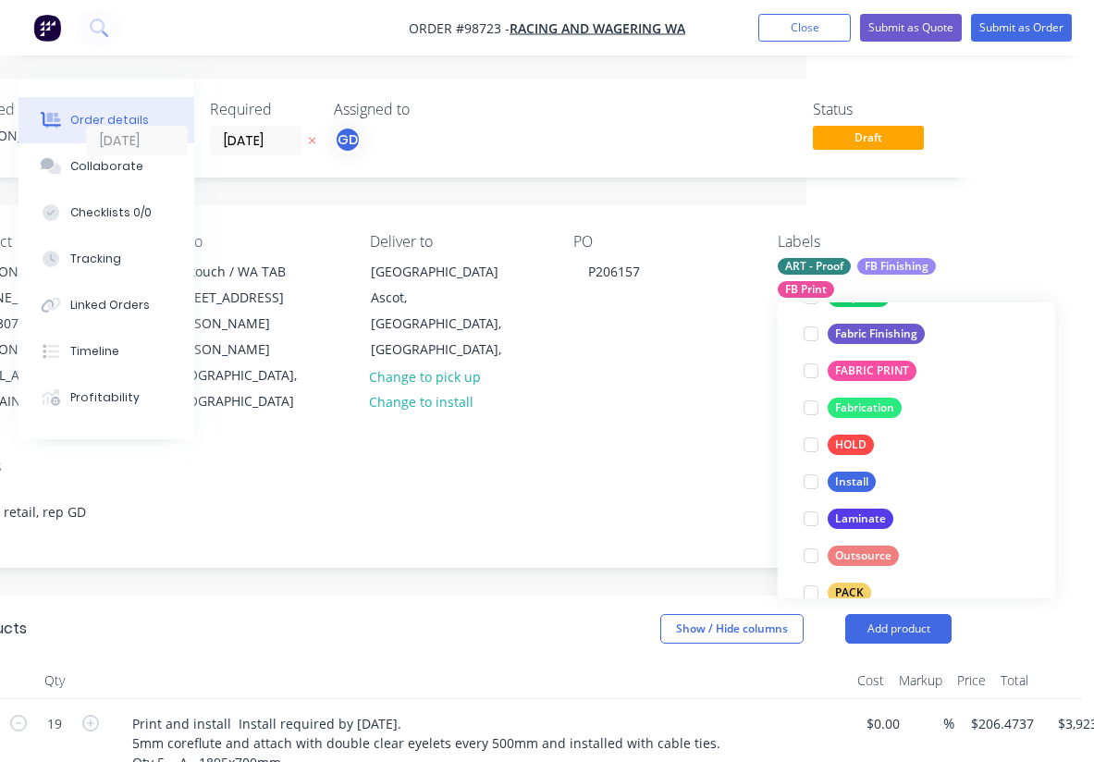
scroll to position [456, 0]
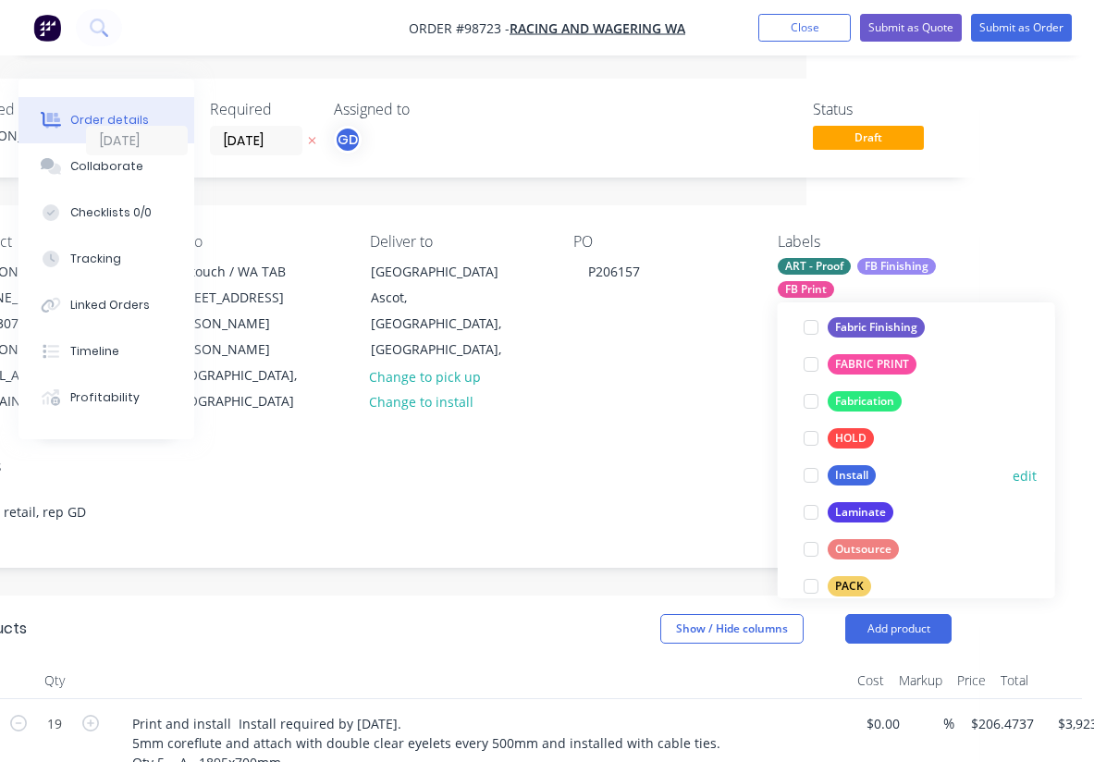
click at [861, 474] on div "Install" at bounding box center [852, 475] width 48 height 20
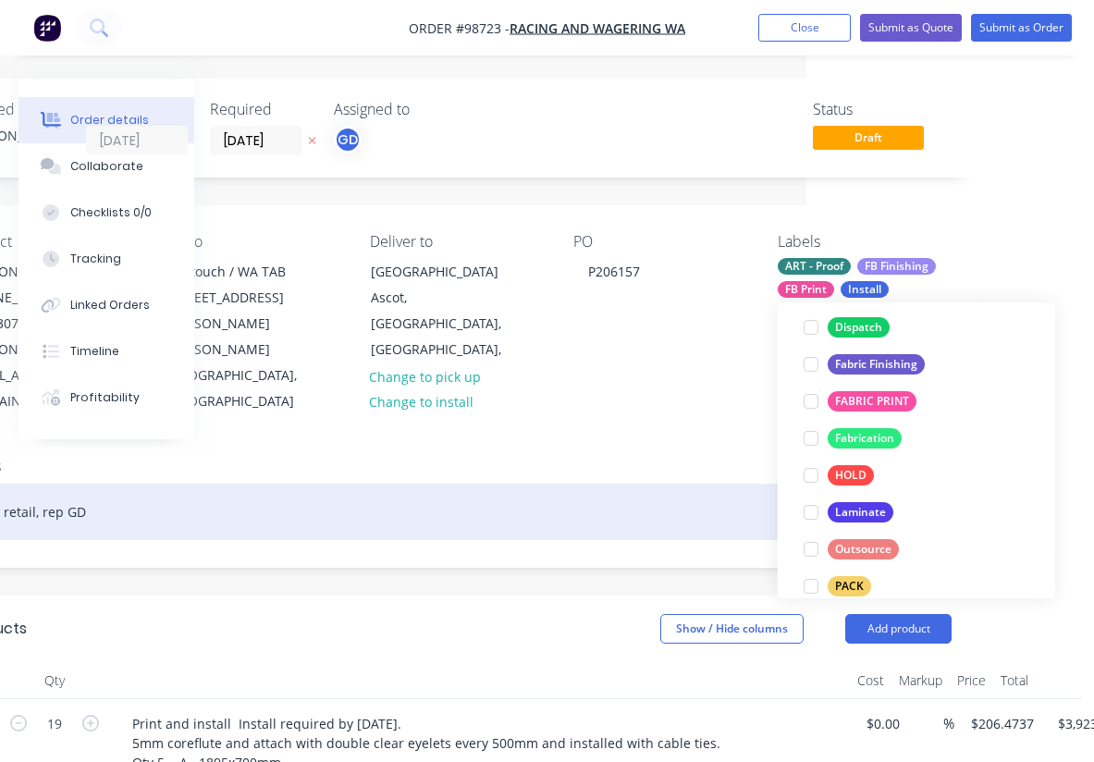
click at [644, 484] on div "acc, retail, rep GD" at bounding box center [457, 512] width 990 height 56
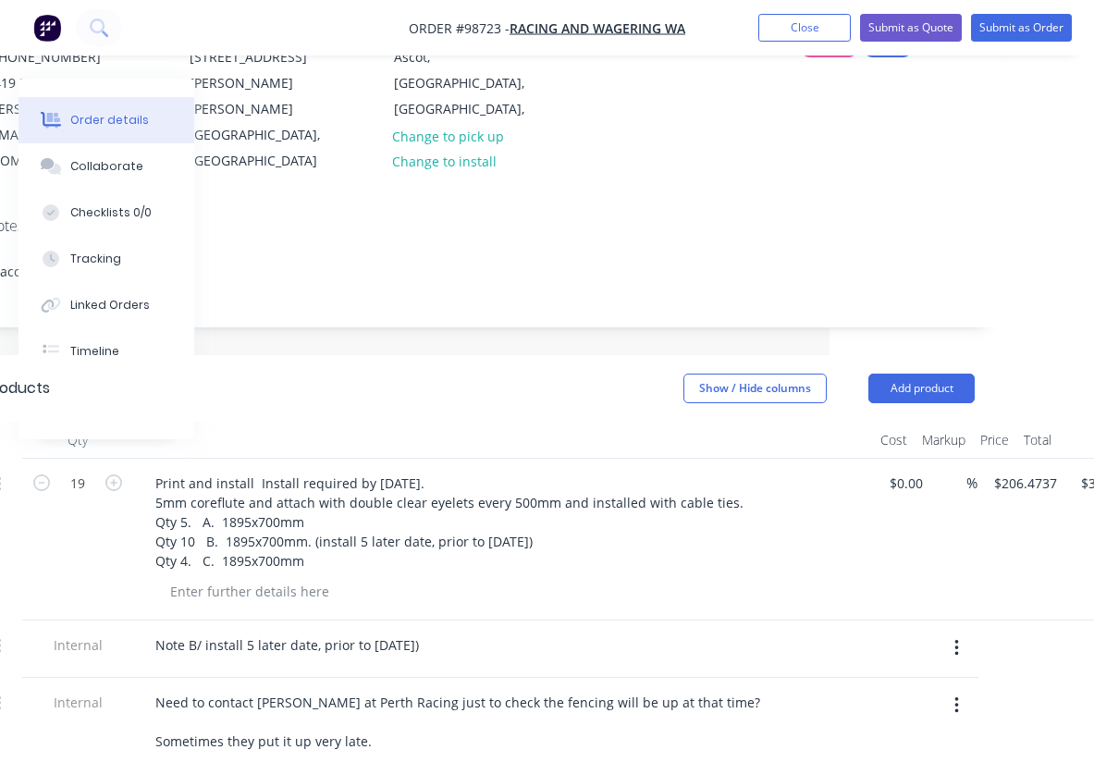
scroll to position [249, 264]
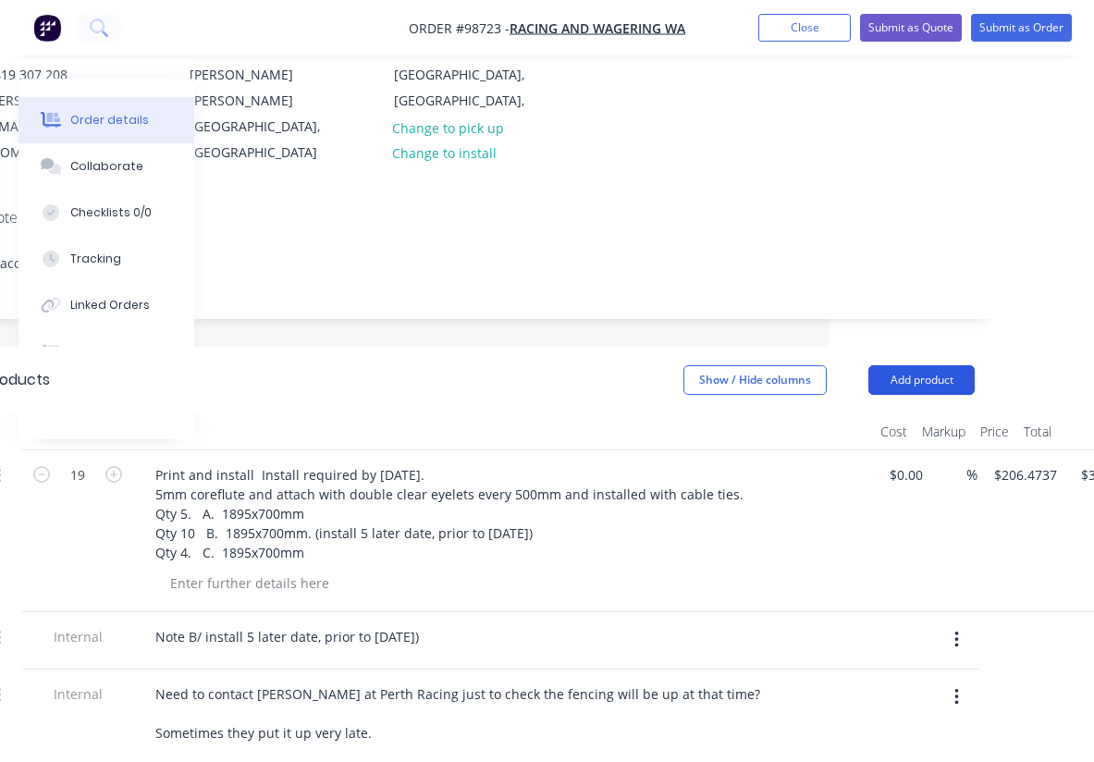
click at [921, 365] on button "Add product" at bounding box center [921, 380] width 106 height 30
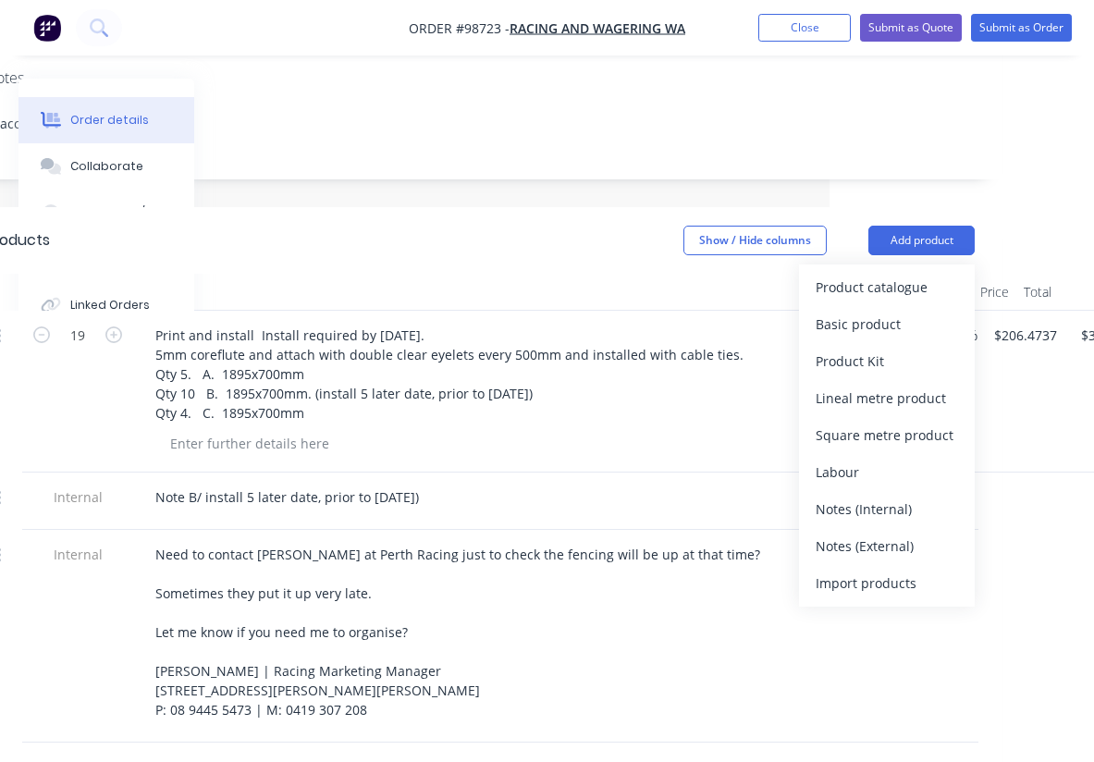
scroll to position [391, 264]
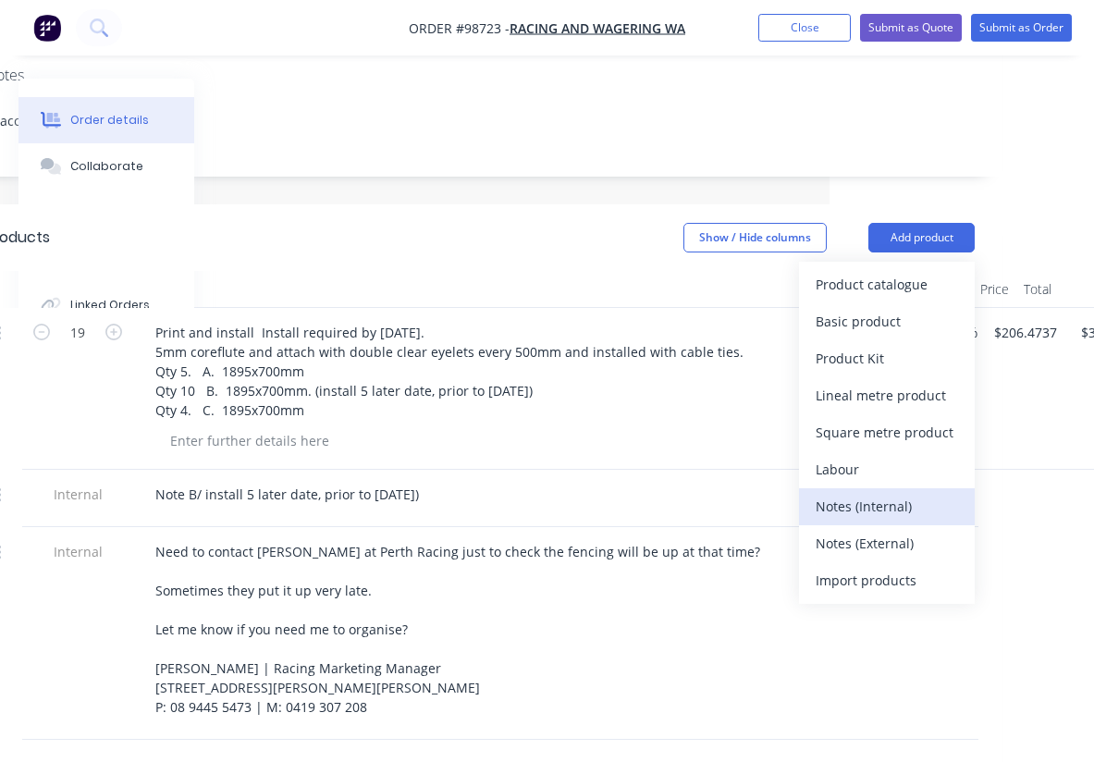
click at [855, 493] on div "Notes (Internal)" at bounding box center [887, 506] width 142 height 27
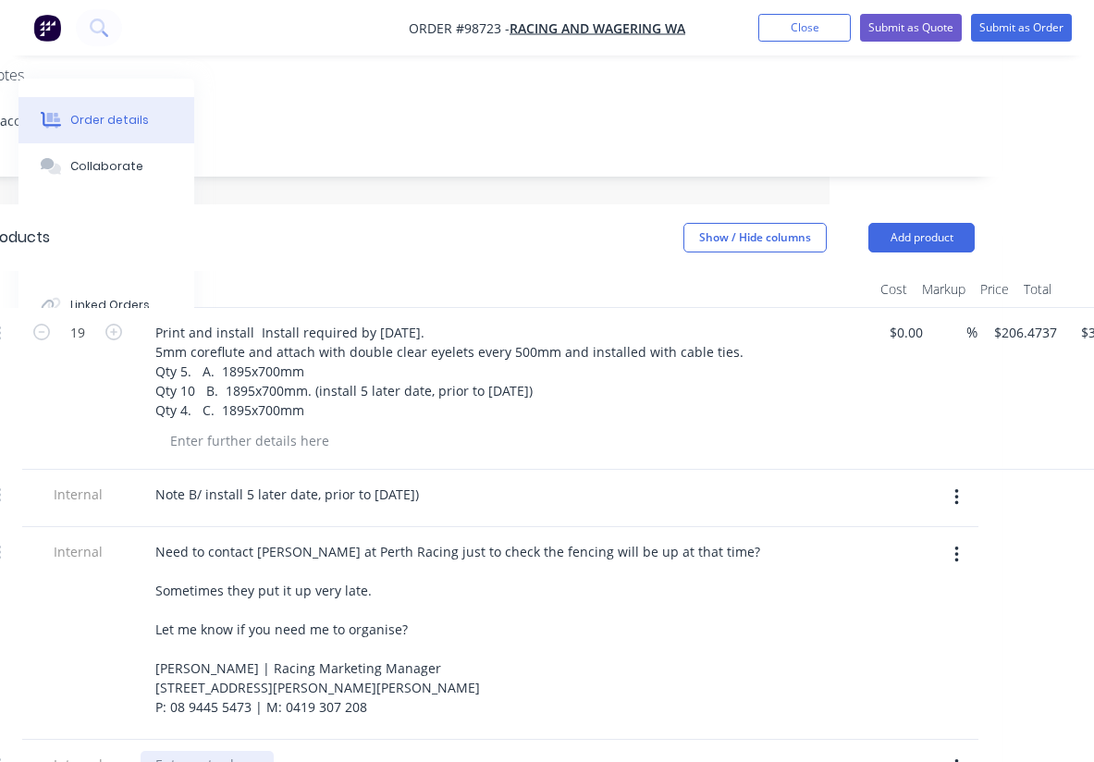
click at [210, 751] on div at bounding box center [207, 764] width 133 height 27
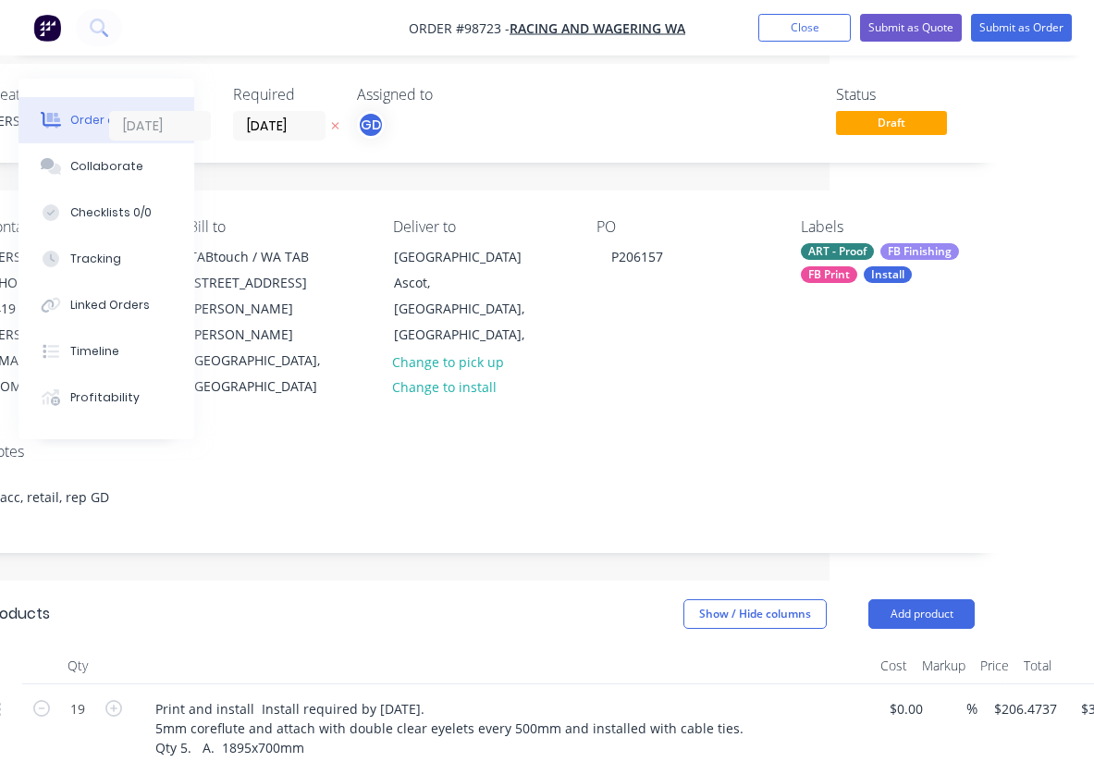
scroll to position [0, 264]
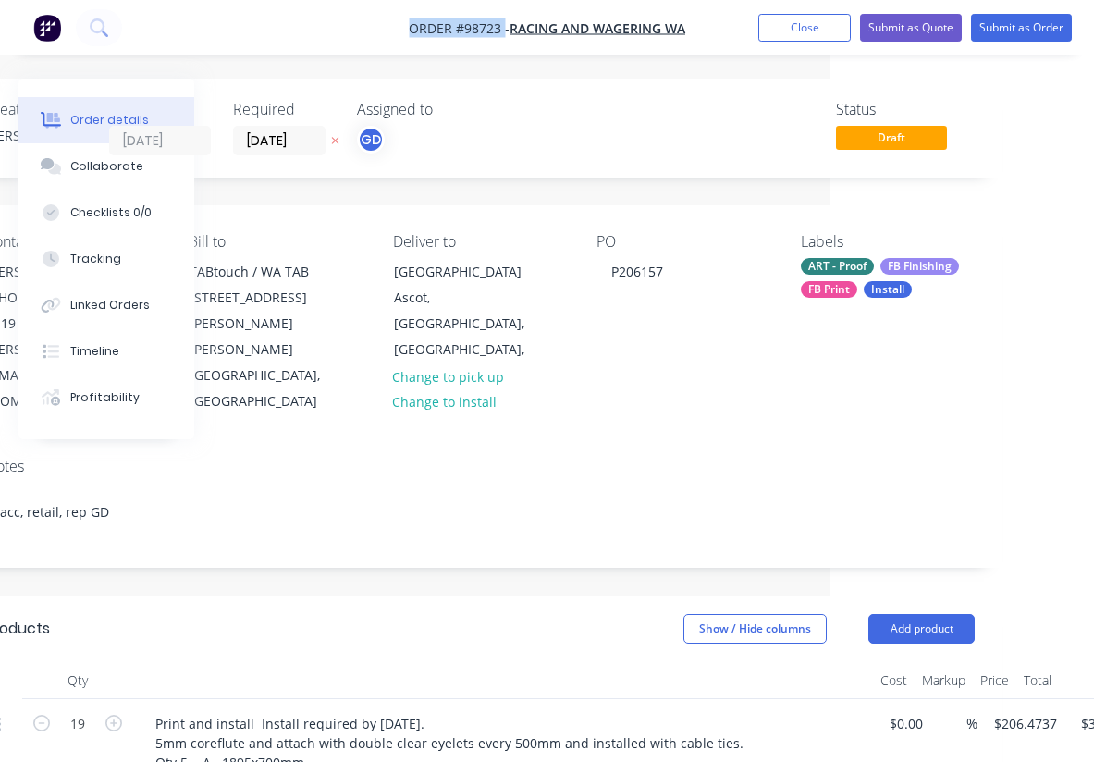
drag, startPoint x: 396, startPoint y: 22, endPoint x: 502, endPoint y: 33, distance: 106.9
click at [502, 33] on nav "Order #98723 - Racing and Wagering WA Add product Close Submit as Quote Submit …" at bounding box center [547, 27] width 1094 height 55
copy span "Order #98723"
click at [796, 26] on button "Close" at bounding box center [804, 28] width 92 height 28
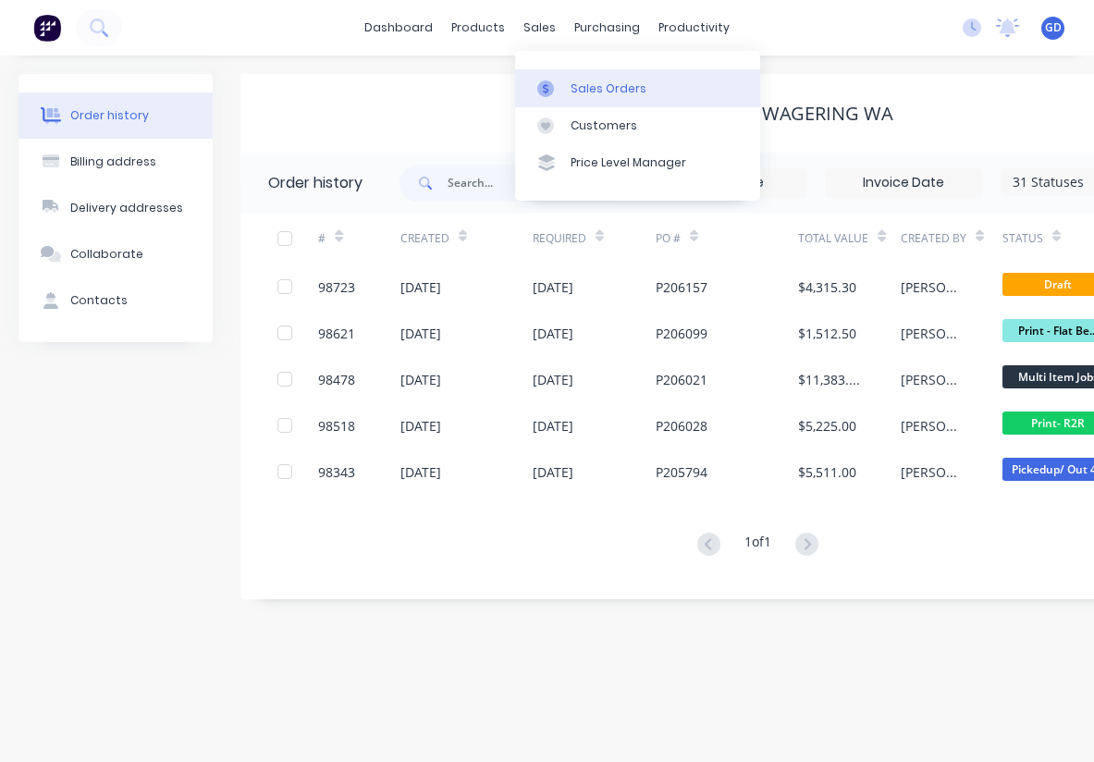
click at [588, 81] on div "Sales Orders" at bounding box center [609, 88] width 76 height 17
